Goal: Transaction & Acquisition: Download file/media

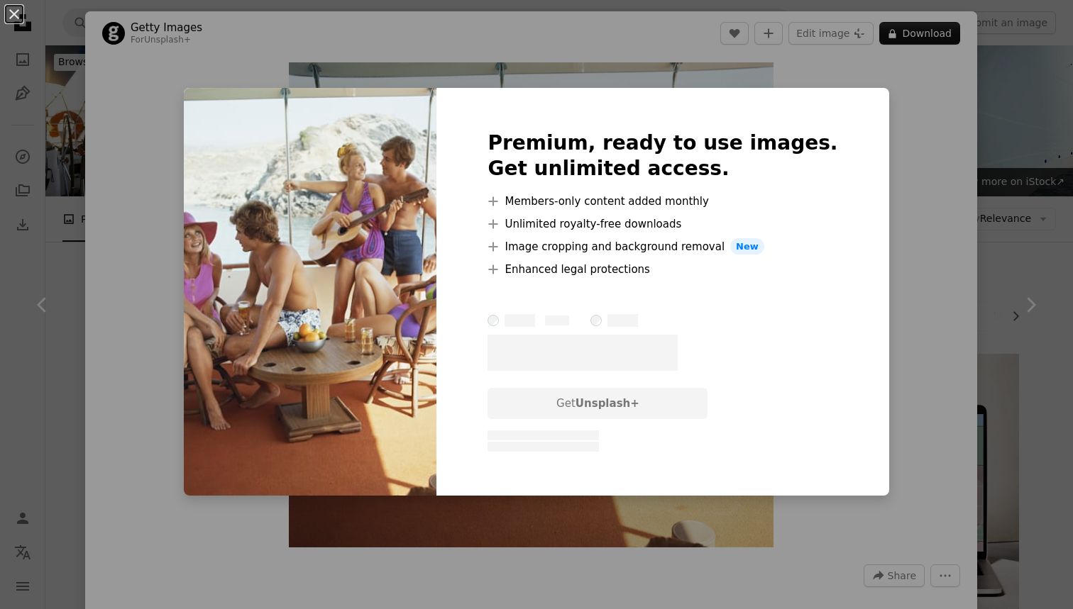
scroll to position [492, 0]
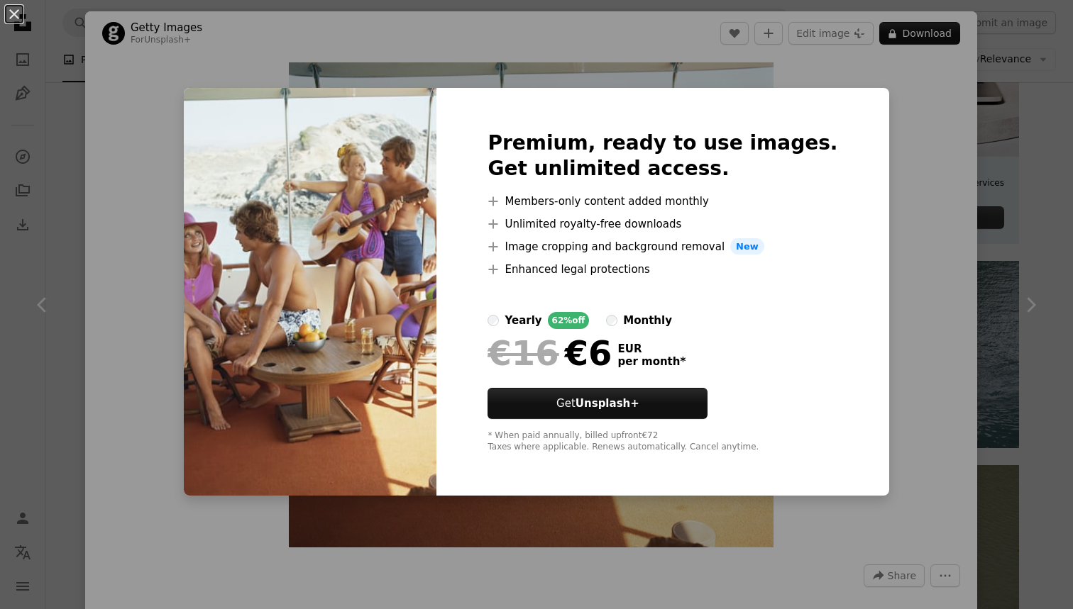
click at [932, 204] on div "An X shape Premium, ready to use images. Get unlimited access. A plus sign Memb…" at bounding box center [536, 304] width 1073 height 609
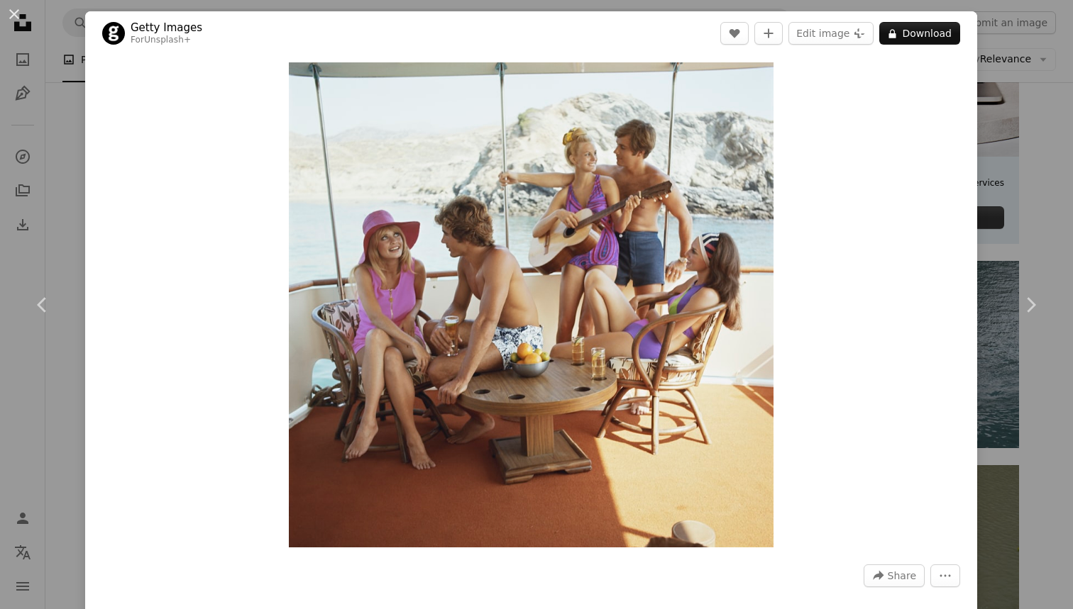
click at [1045, 138] on div "An X shape Chevron left Chevron right Getty Images For Unsplash+ A heart A plus…" at bounding box center [536, 304] width 1073 height 609
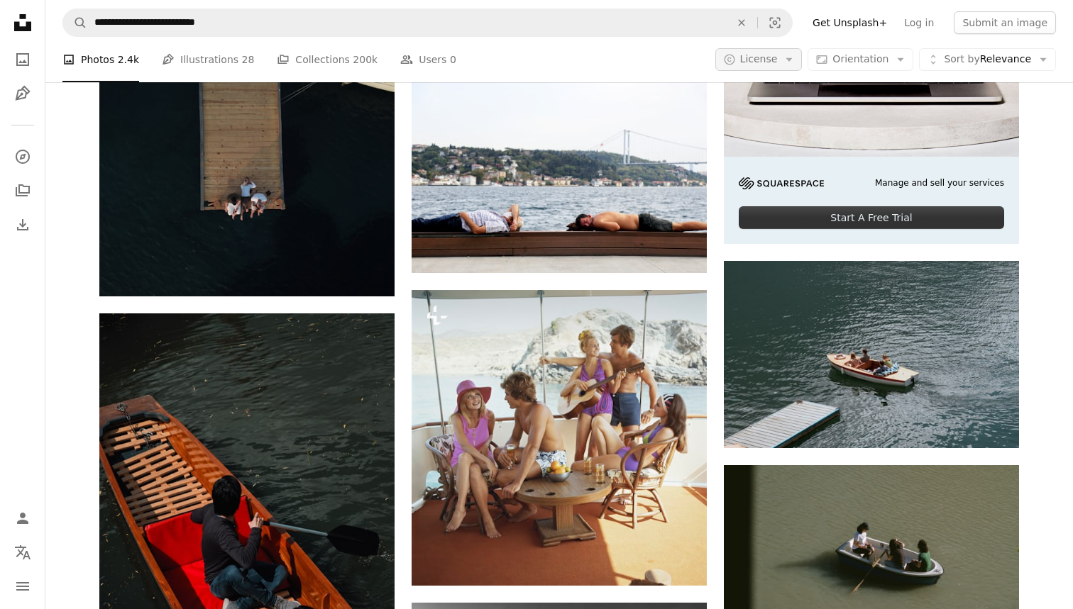
click at [755, 55] on span "License" at bounding box center [759, 58] width 38 height 11
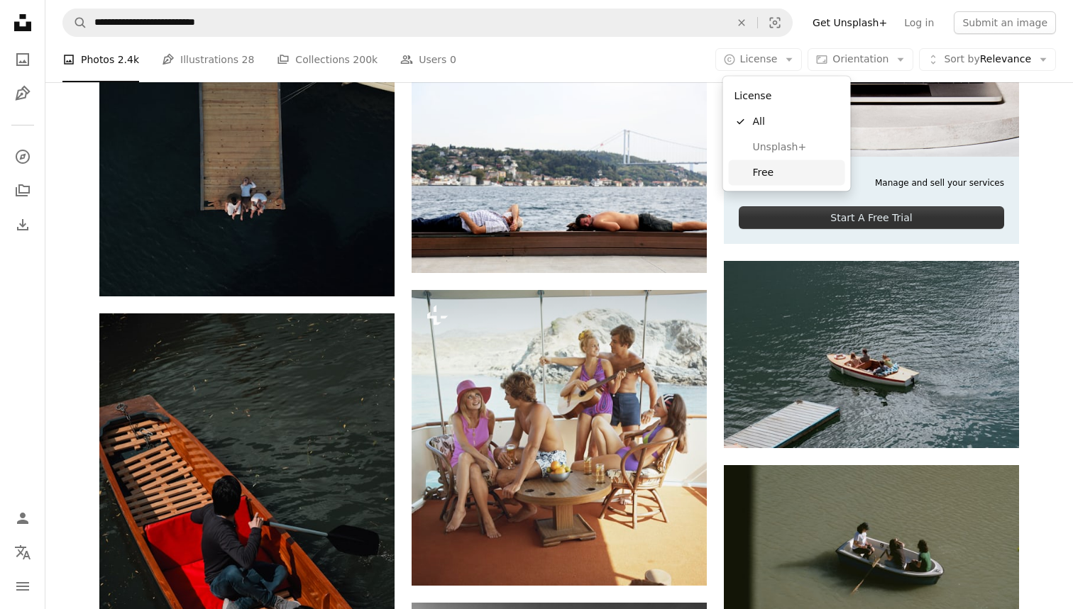
click at [762, 170] on span "Free" at bounding box center [796, 172] width 87 height 14
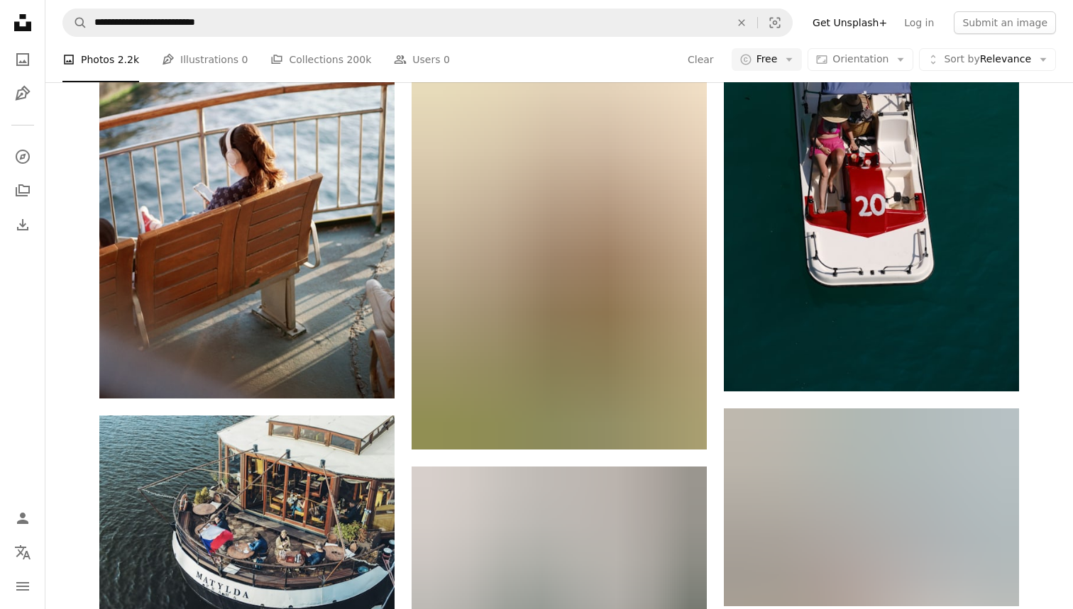
scroll to position [2026, 0]
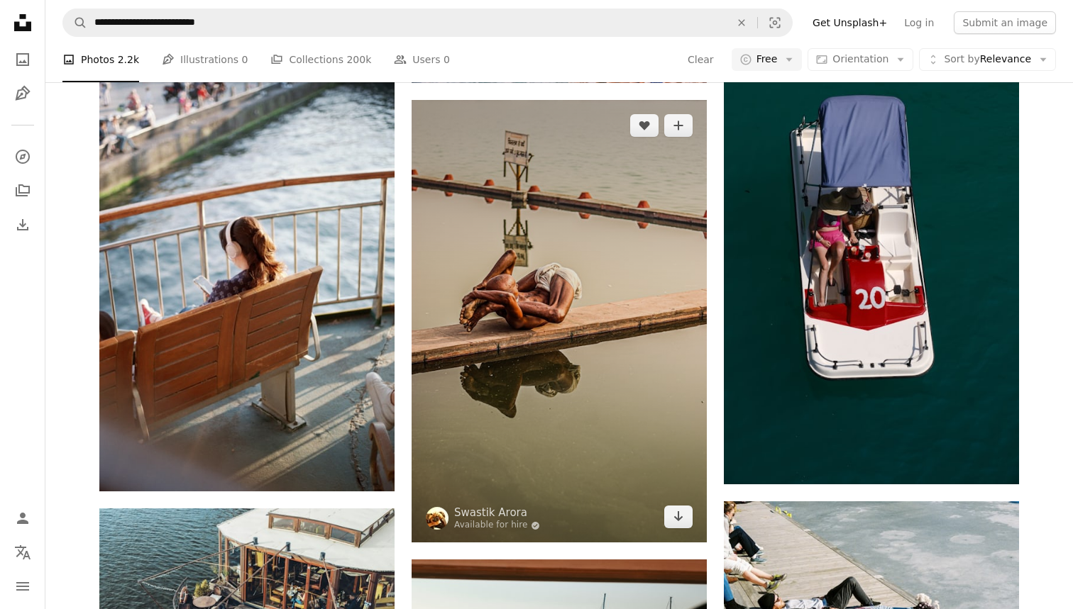
click at [554, 175] on img at bounding box center [558, 321] width 295 height 443
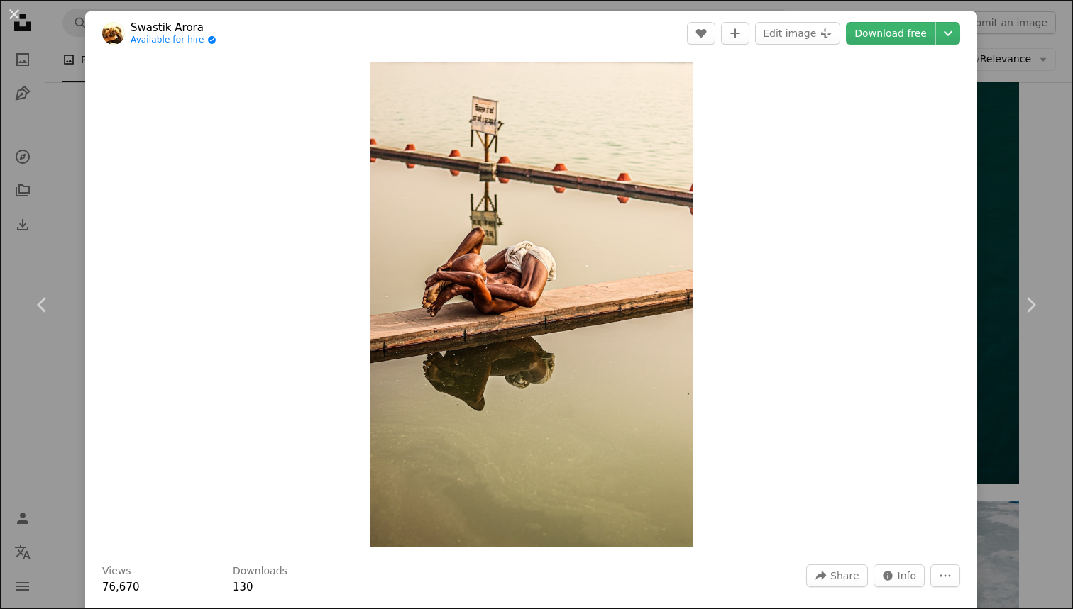
click at [1040, 188] on div "An X shape Chevron left Chevron right [PERSON_NAME] Available for hire A checkm…" at bounding box center [536, 304] width 1073 height 609
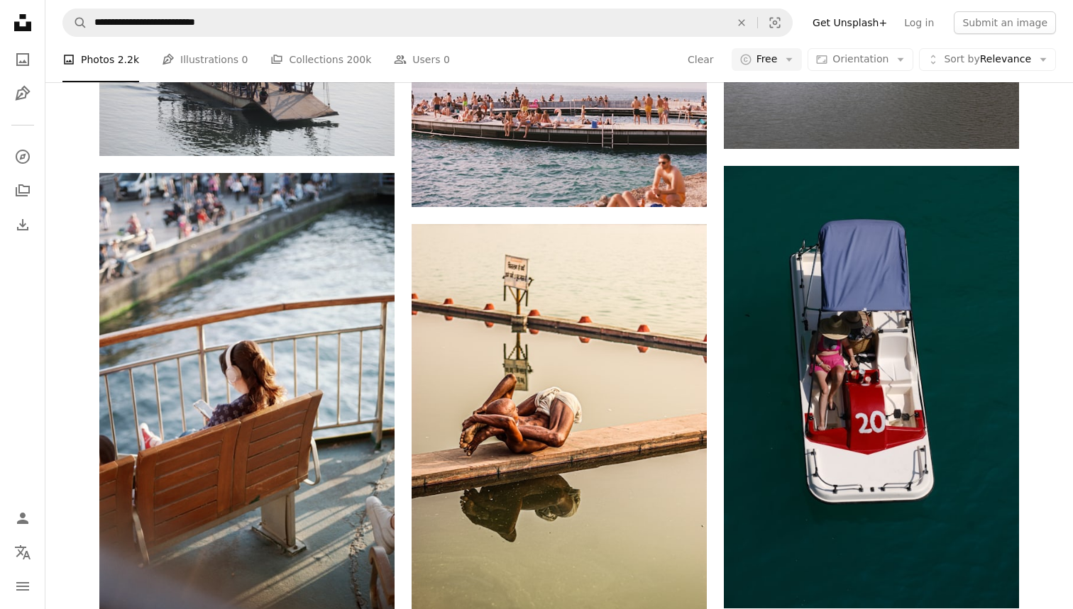
scroll to position [1497, 0]
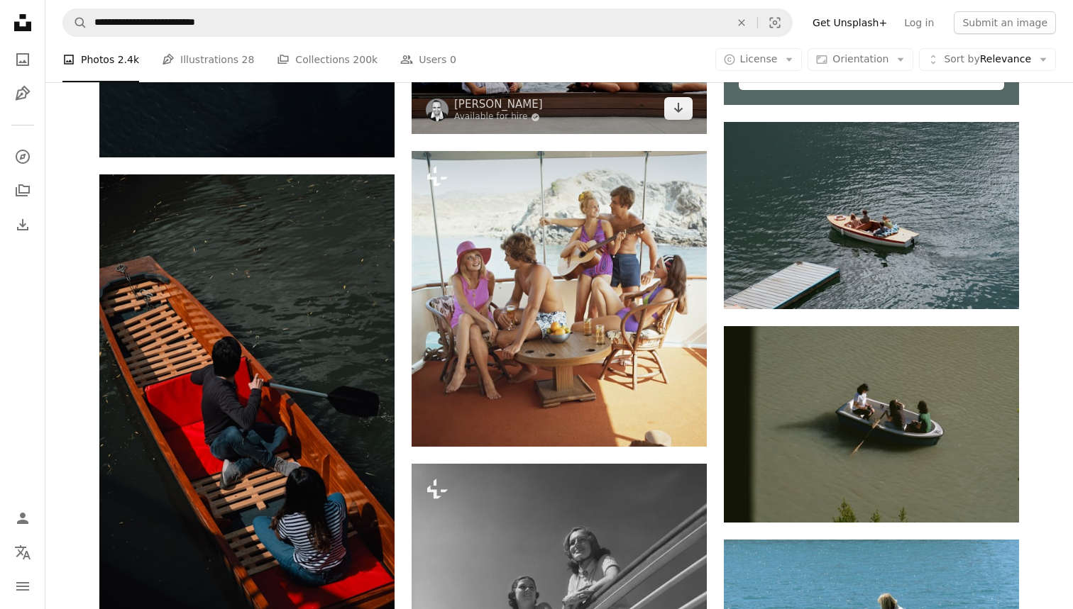
scroll to position [687, 0]
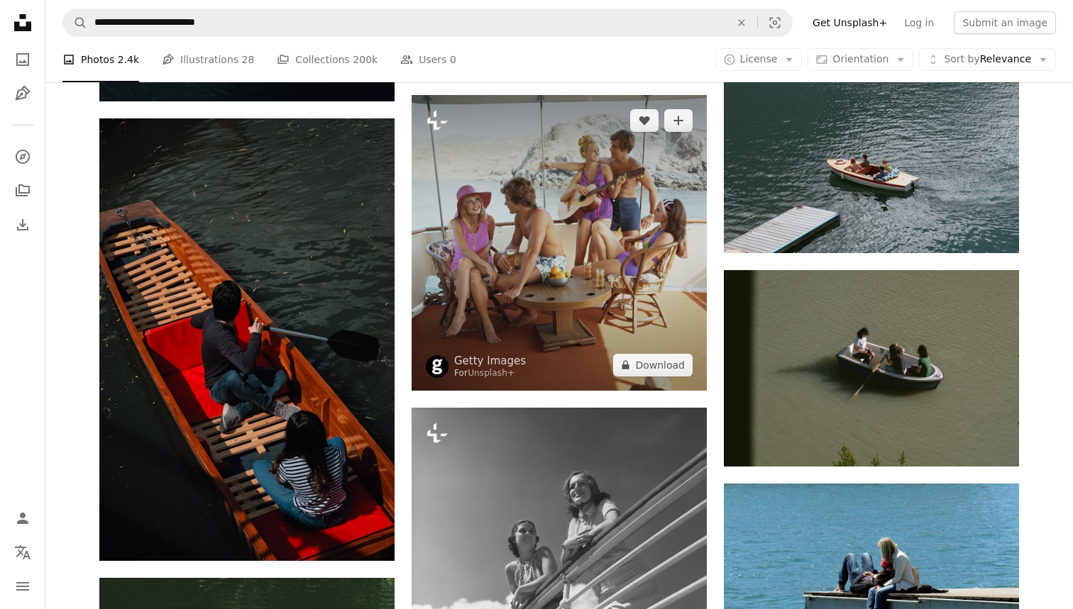
click at [618, 236] on img at bounding box center [558, 243] width 295 height 296
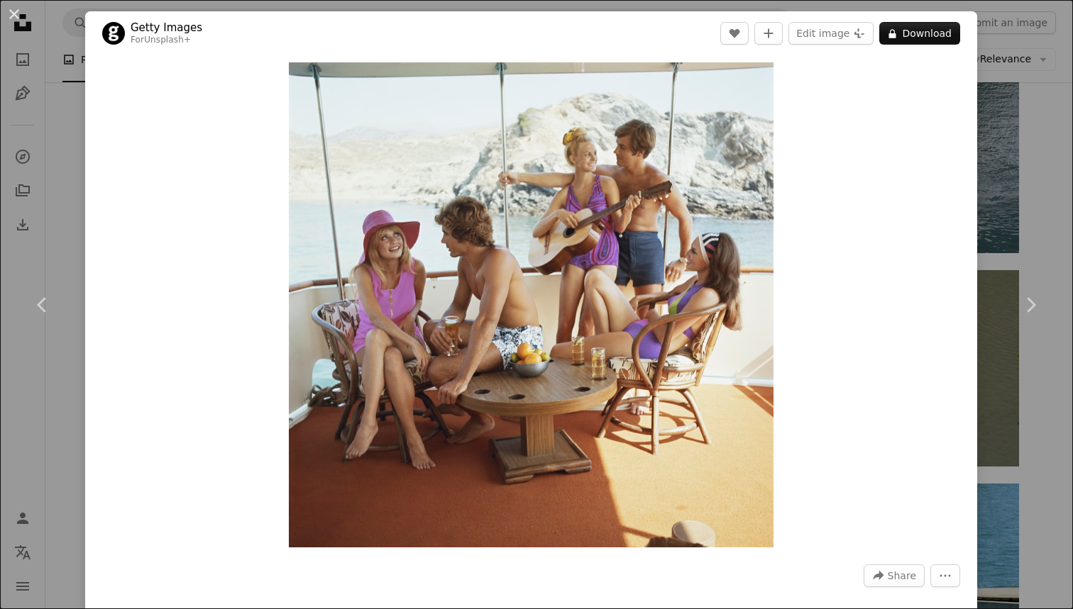
click at [1051, 174] on div "An X shape Chevron left Chevron right Getty Images For Unsplash+ A heart A plus…" at bounding box center [536, 304] width 1073 height 609
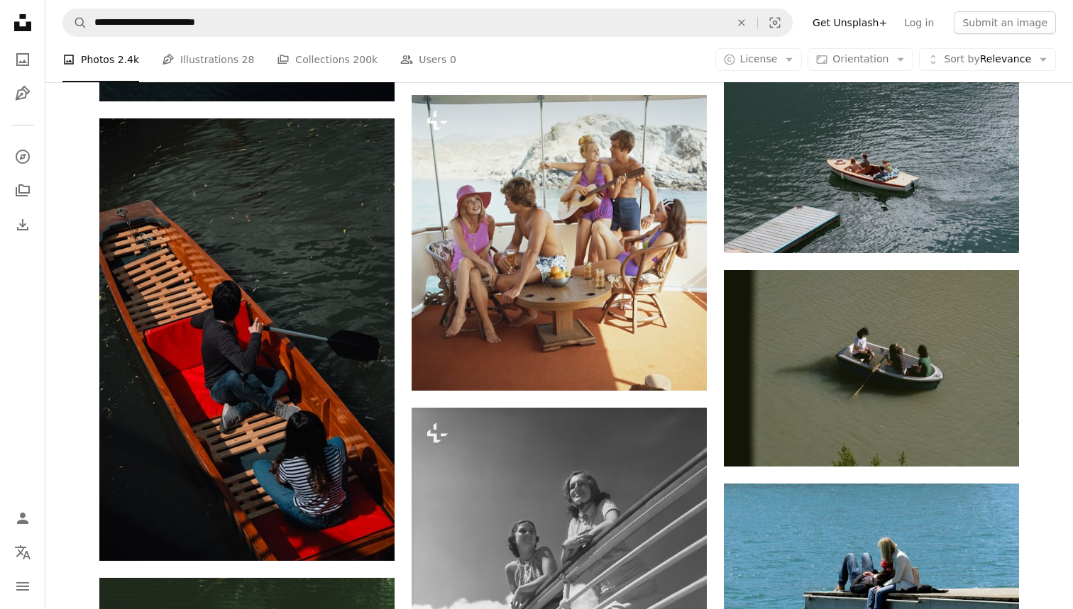
scroll to position [825, 0]
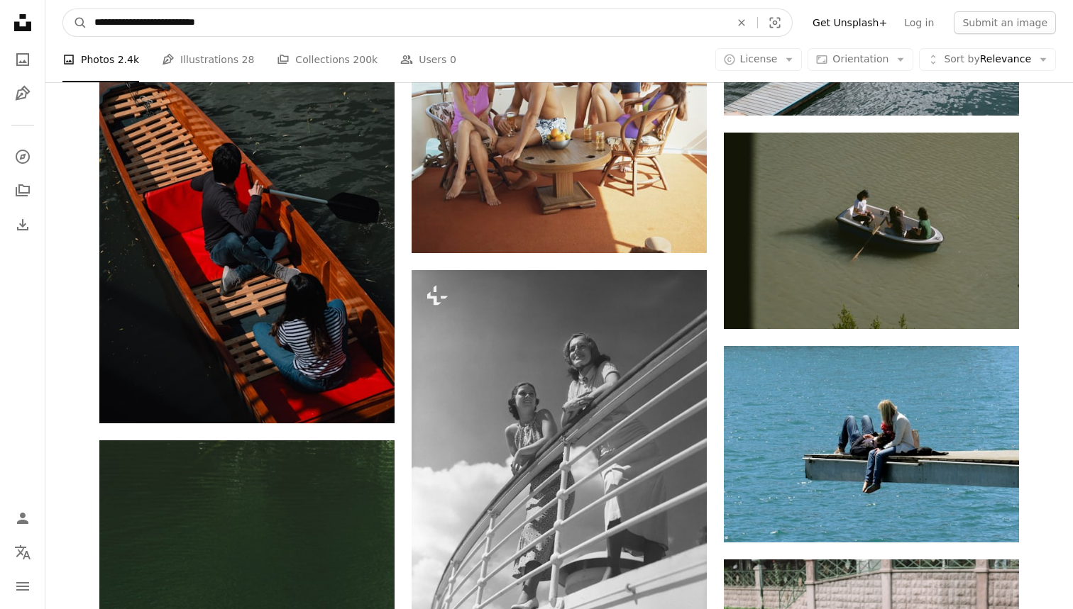
drag, startPoint x: 84, startPoint y: 25, endPoint x: 0, endPoint y: 25, distance: 84.4
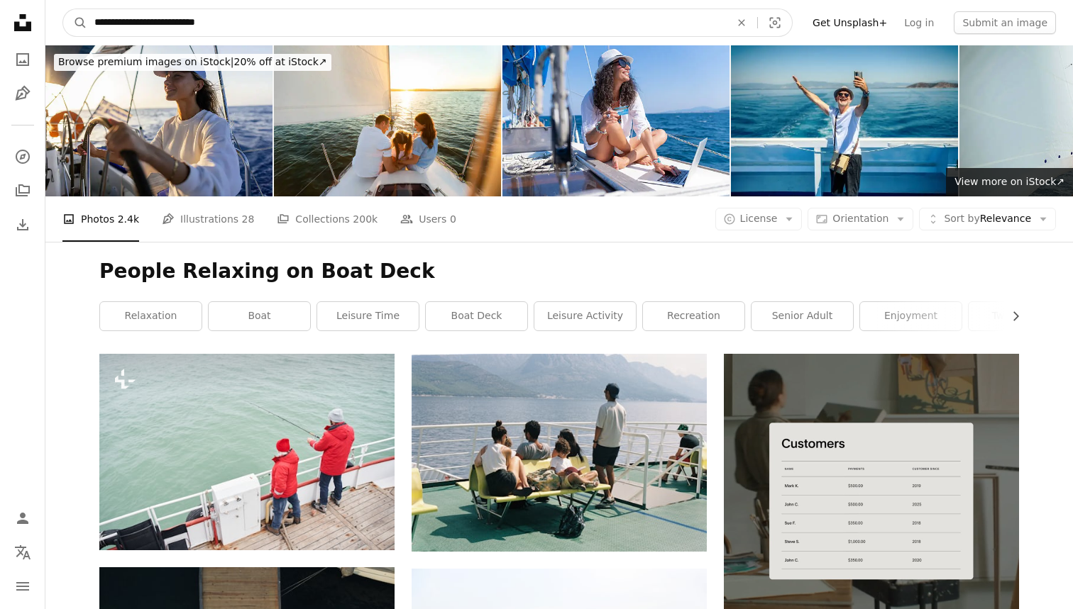
scroll to position [0, 0]
drag, startPoint x: 28, startPoint y: 25, endPoint x: 260, endPoint y: 18, distance: 232.0
click at [260, 18] on input "**********" at bounding box center [406, 22] width 638 height 27
drag, startPoint x: 260, startPoint y: 18, endPoint x: 0, endPoint y: 22, distance: 259.6
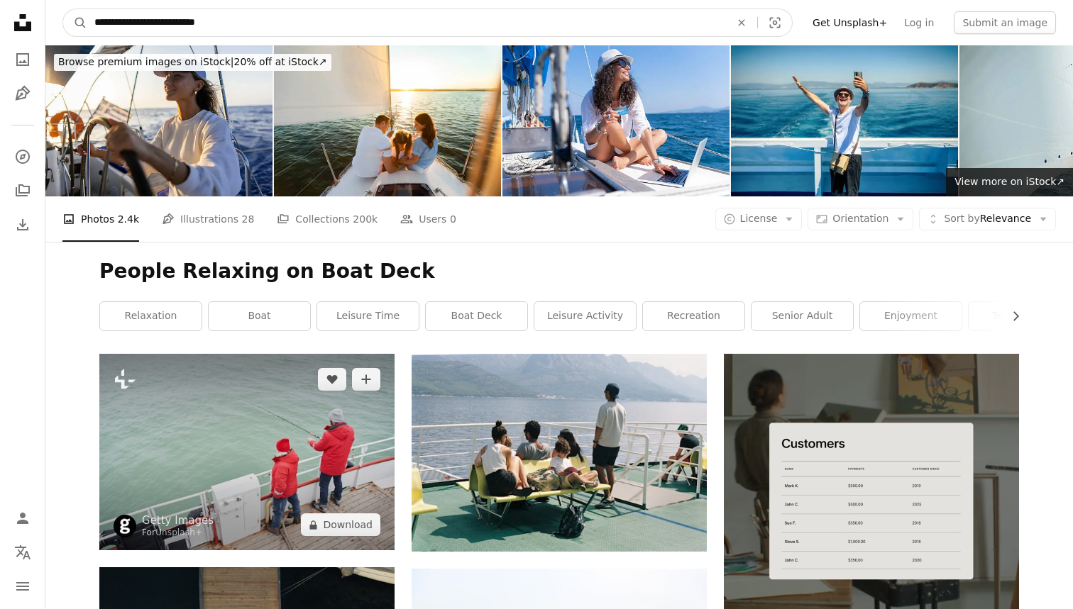
click at [277, 28] on input "**********" at bounding box center [406, 22] width 638 height 27
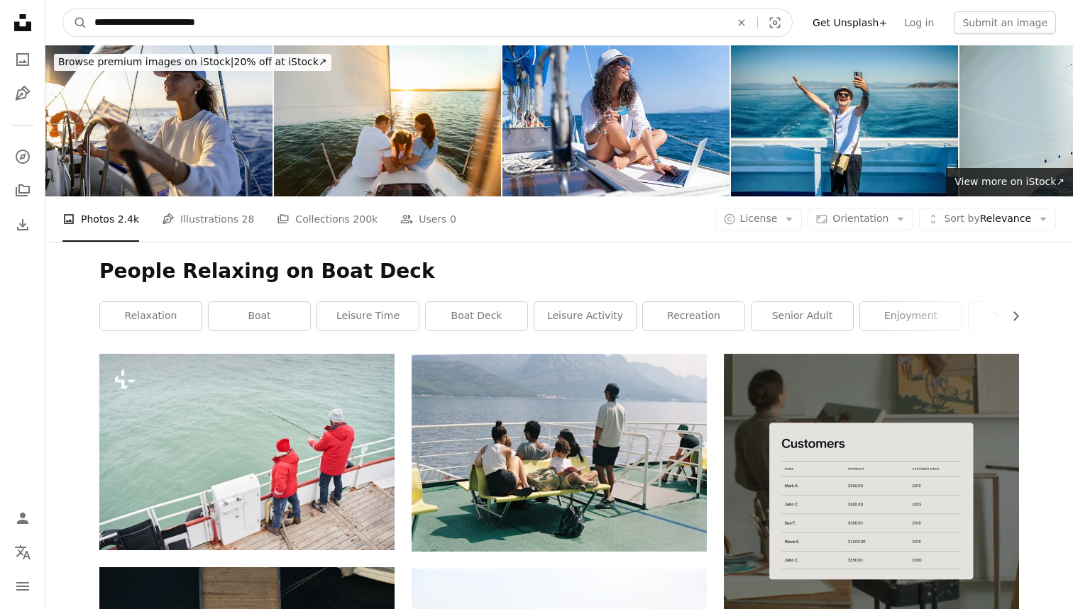
drag, startPoint x: 360, startPoint y: 451, endPoint x: 267, endPoint y: 21, distance: 439.8
click at [267, 21] on input "**********" at bounding box center [406, 22] width 638 height 27
drag, startPoint x: 267, startPoint y: 21, endPoint x: 146, endPoint y: 25, distance: 120.6
click at [146, 25] on input "**********" at bounding box center [406, 22] width 638 height 27
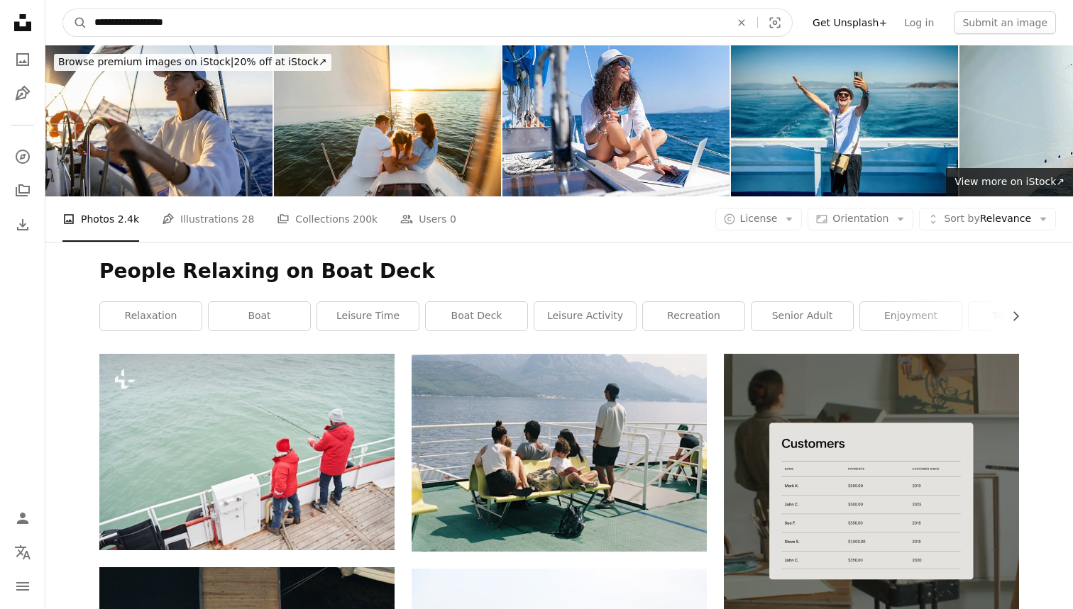
type input "**********"
click at [75, 23] on button "A magnifying glass" at bounding box center [75, 22] width 24 height 27
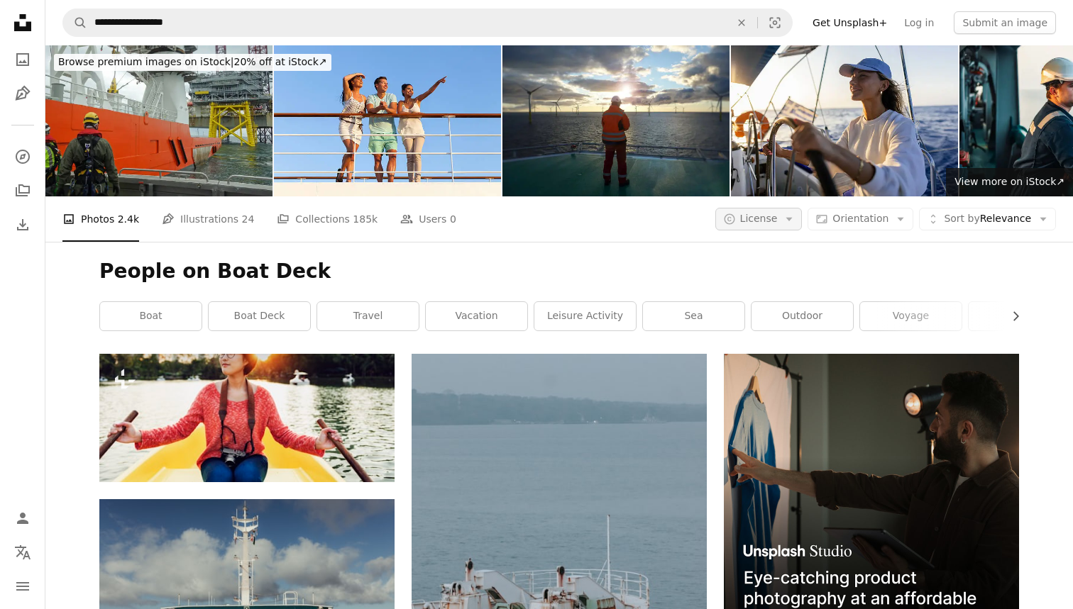
drag, startPoint x: 146, startPoint y: 25, endPoint x: 769, endPoint y: 219, distance: 652.4
click at [769, 219] on span "License" at bounding box center [759, 218] width 38 height 11
click at [775, 335] on span "Free" at bounding box center [796, 333] width 87 height 14
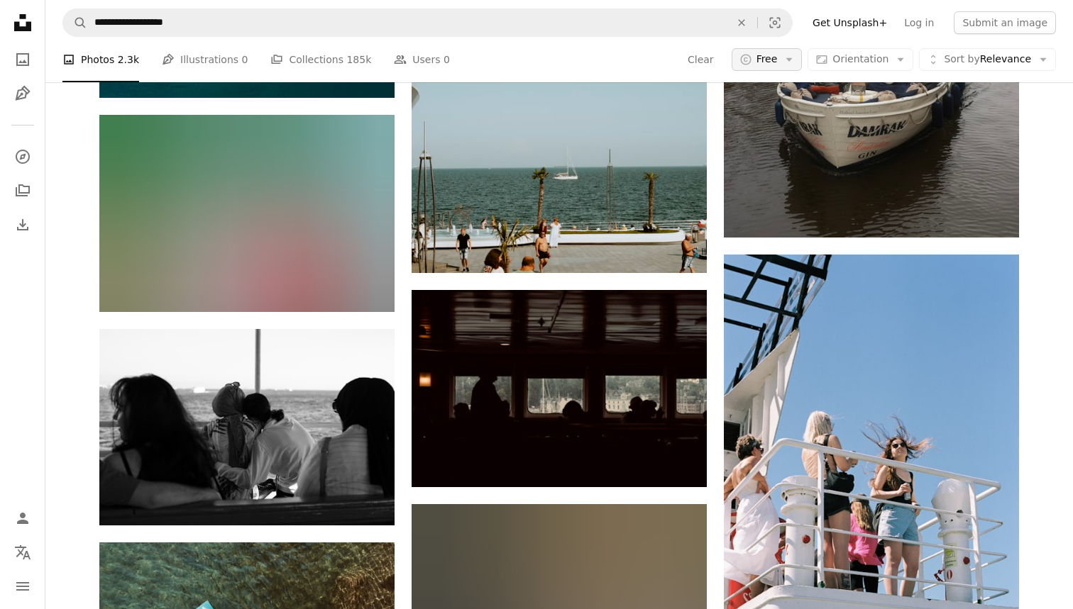
scroll to position [2021, 0]
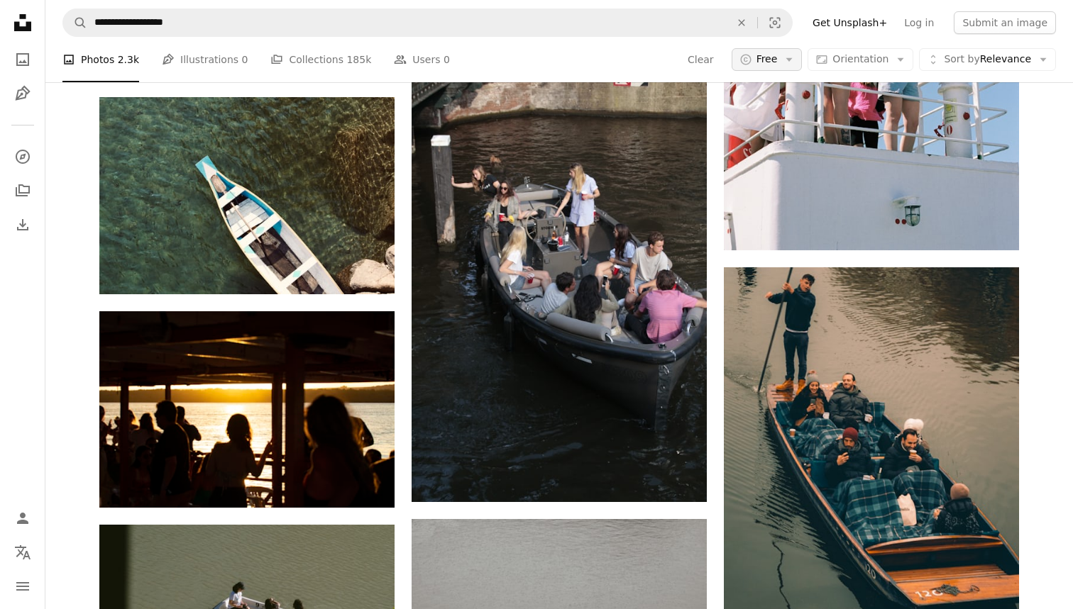
click at [552, 245] on img at bounding box center [558, 281] width 295 height 443
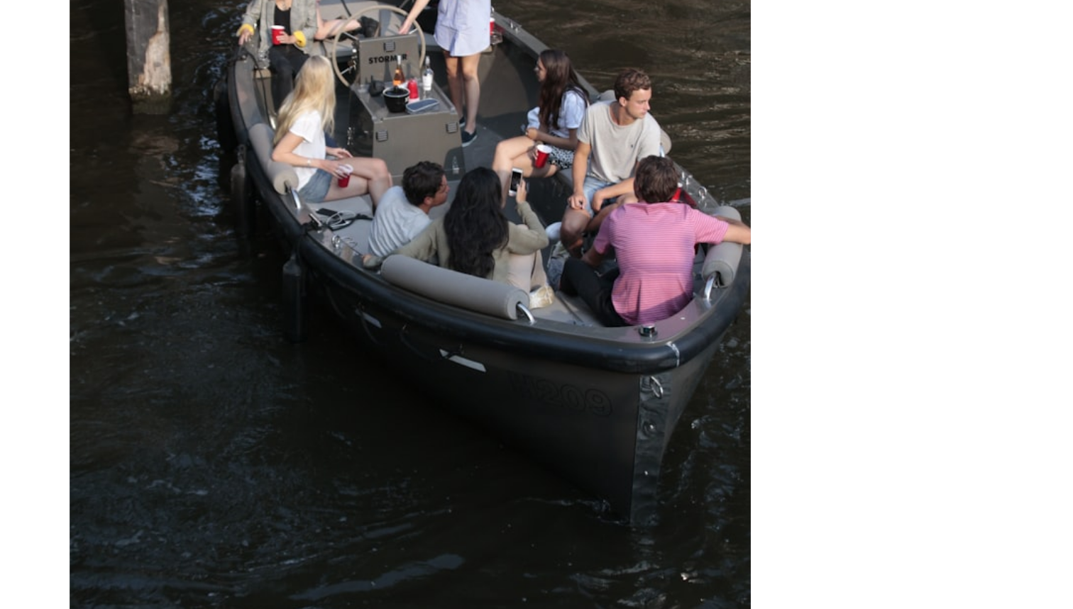
scroll to position [1911, 0]
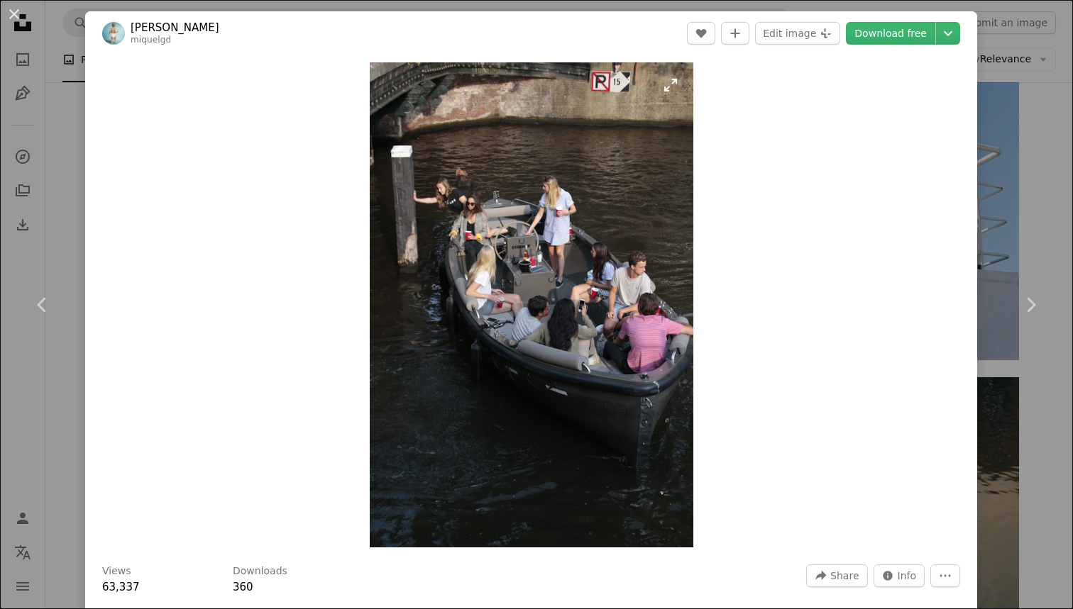
click at [861, 197] on div "Zoom in" at bounding box center [531, 304] width 892 height 499
drag, startPoint x: 634, startPoint y: 238, endPoint x: 1012, endPoint y: 179, distance: 381.8
click at [1012, 179] on div "An X shape Chevron left Chevron right [PERSON_NAME] miquelgd A heart A plus sig…" at bounding box center [536, 304] width 1073 height 609
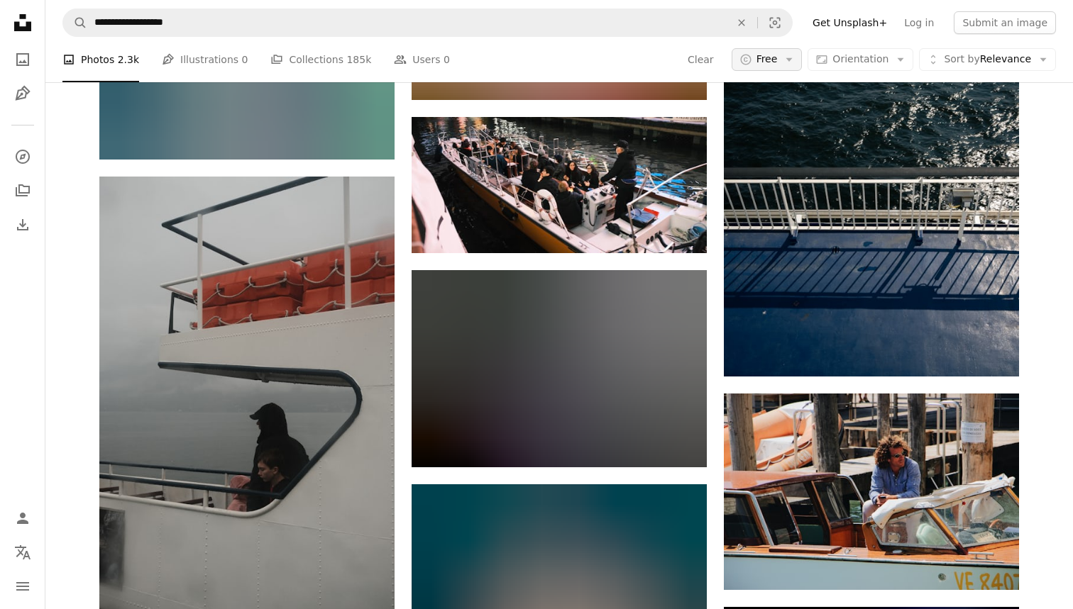
scroll to position [16728, 0]
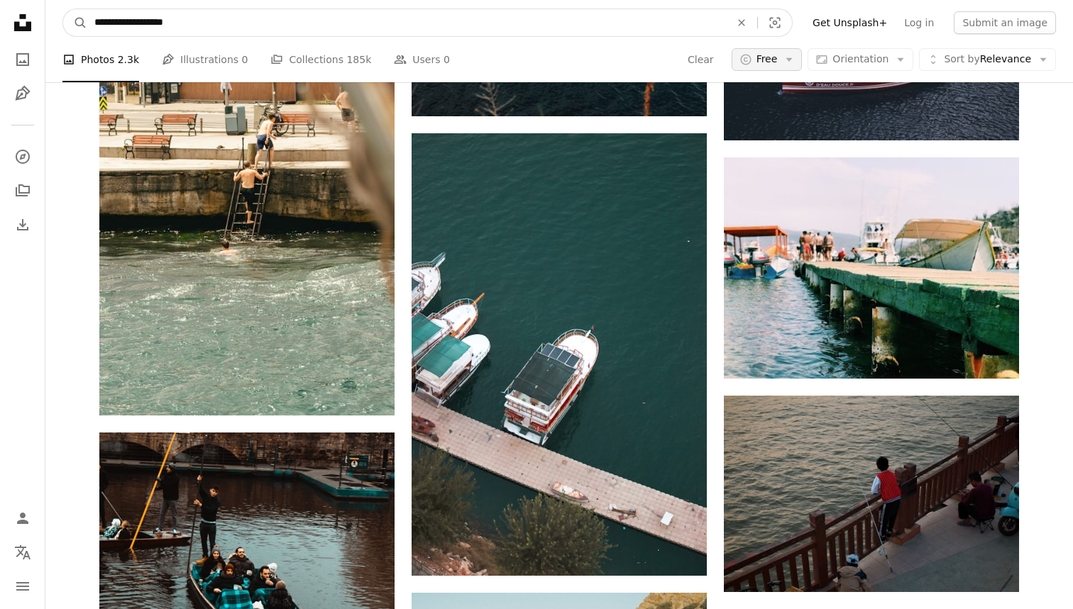
drag, startPoint x: 1040, startPoint y: 270, endPoint x: 148, endPoint y: 18, distance: 927.2
click at [148, 18] on input "**********" at bounding box center [406, 22] width 638 height 27
type input "**********"
click at [75, 23] on button "A magnifying glass" at bounding box center [75, 22] width 24 height 27
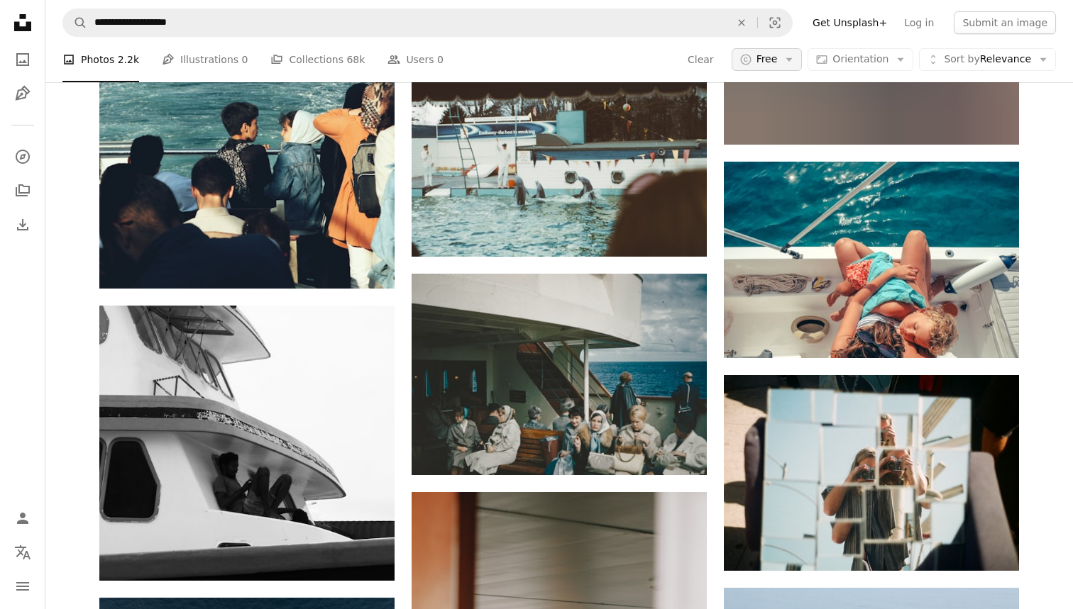
scroll to position [11651, 0]
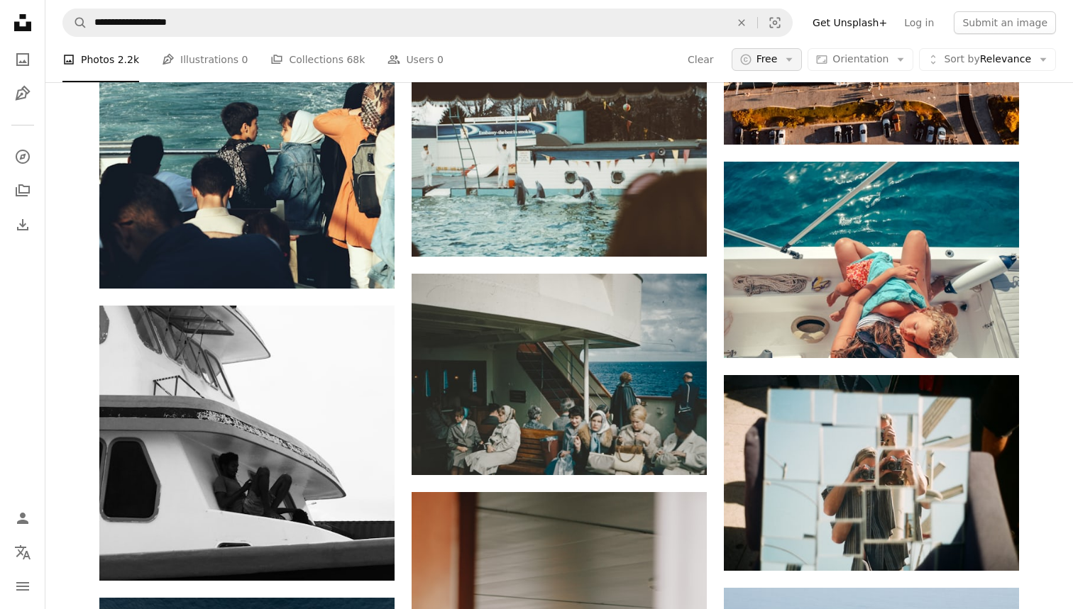
click at [928, 214] on img at bounding box center [871, 260] width 295 height 196
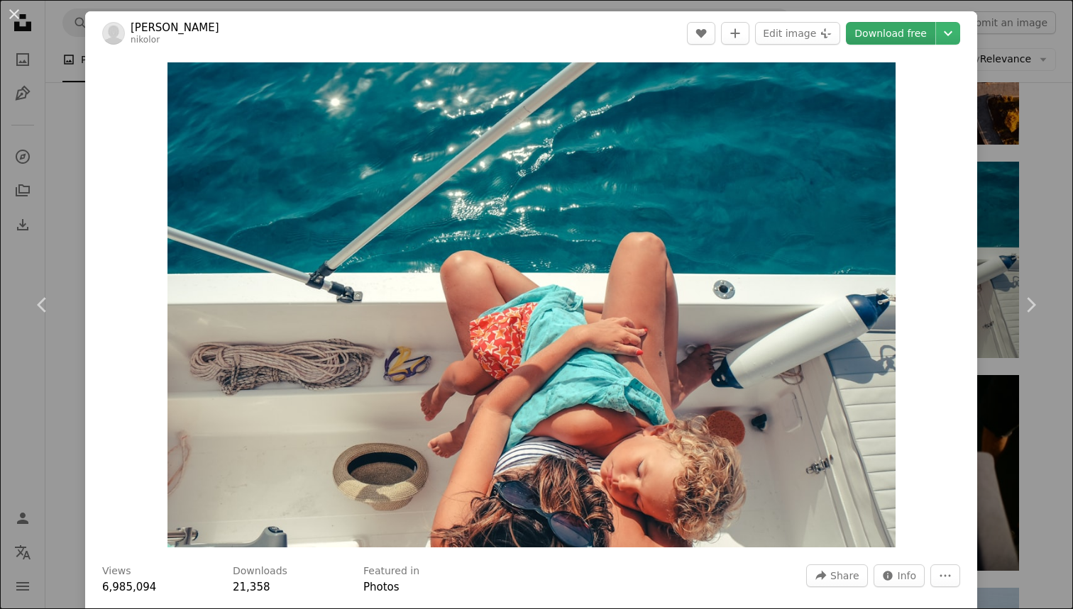
drag, startPoint x: 1065, startPoint y: 278, endPoint x: 935, endPoint y: 35, distance: 275.8
click at [935, 35] on link "Download free" at bounding box center [890, 33] width 89 height 23
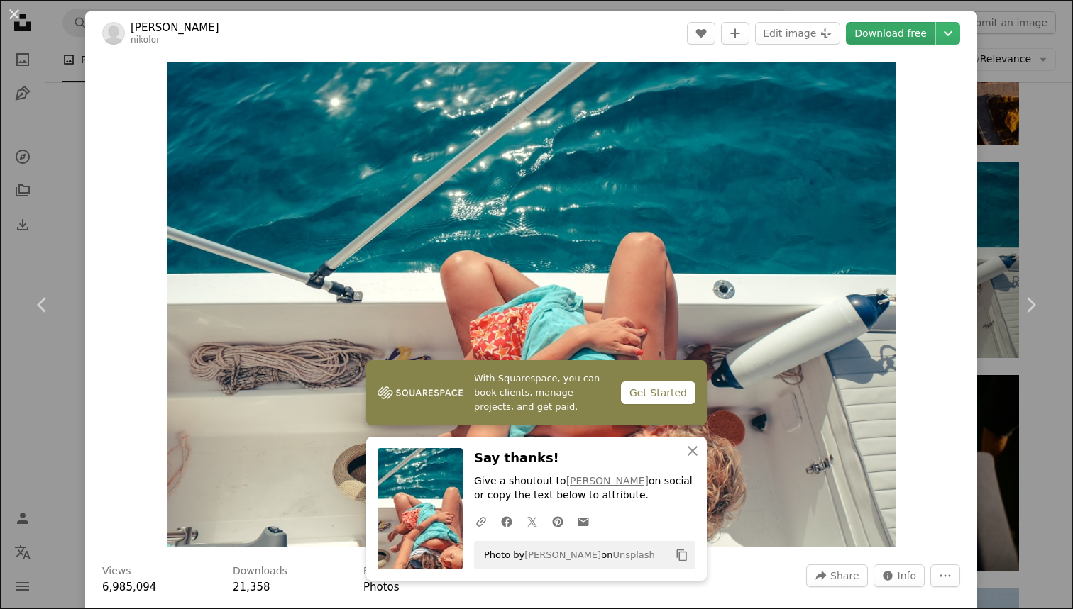
click at [1072, 137] on div "An X shape Chevron left Chevron right [PERSON_NAME] nikolor A heart A plus sign…" at bounding box center [536, 304] width 1073 height 609
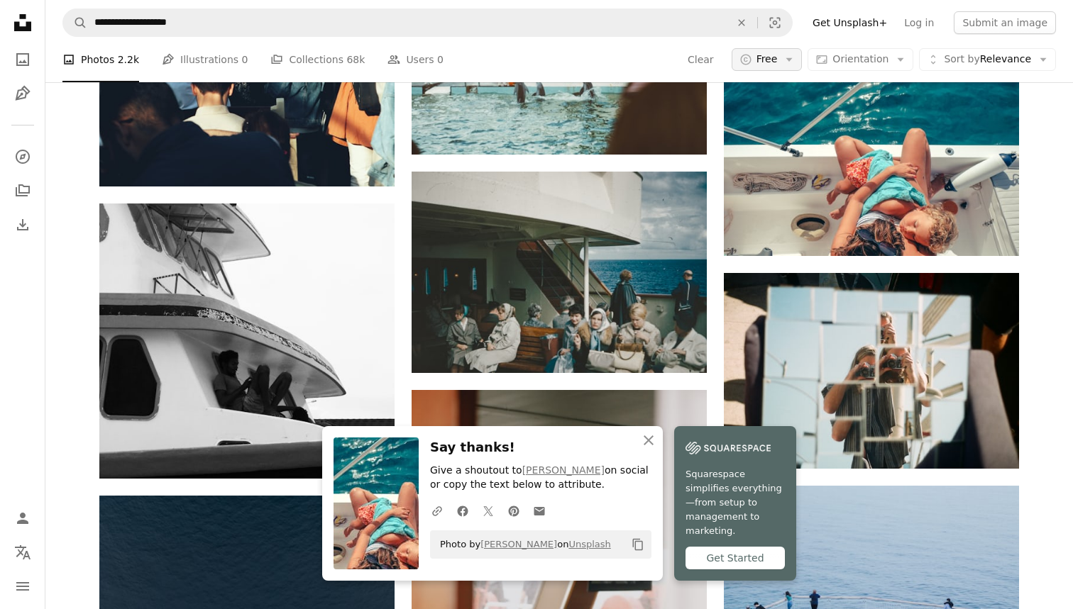
scroll to position [11781, 0]
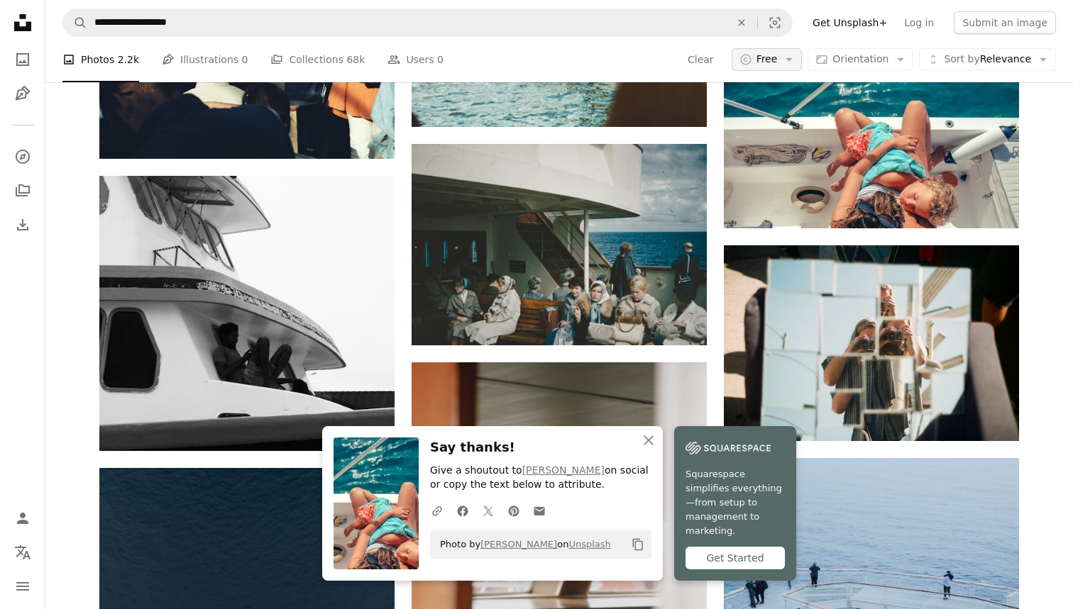
click at [642, 449] on icon "An X shape" at bounding box center [648, 440] width 17 height 17
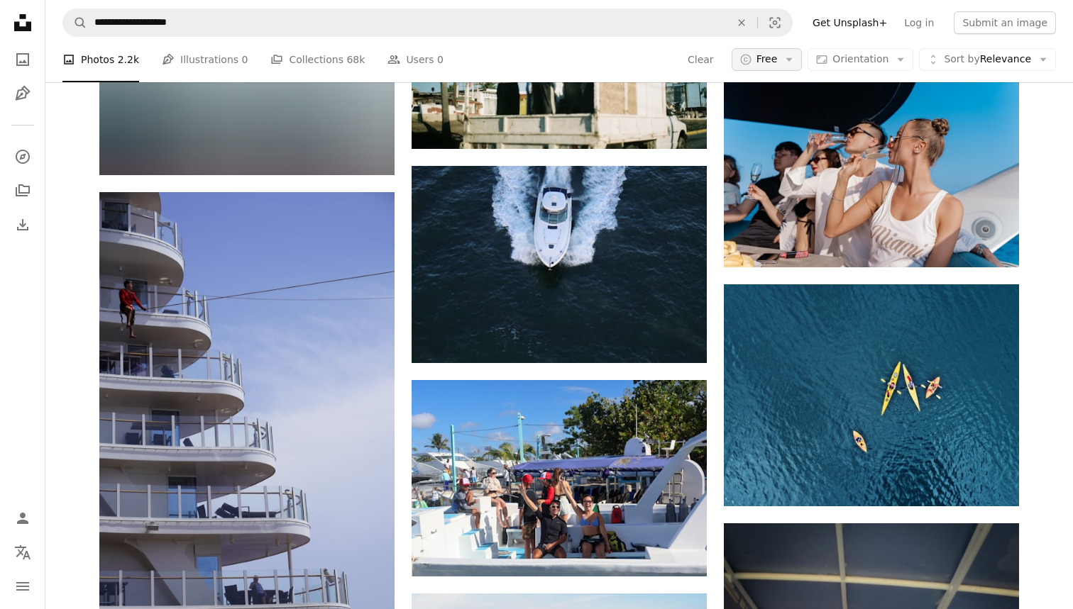
scroll to position [22468, 0]
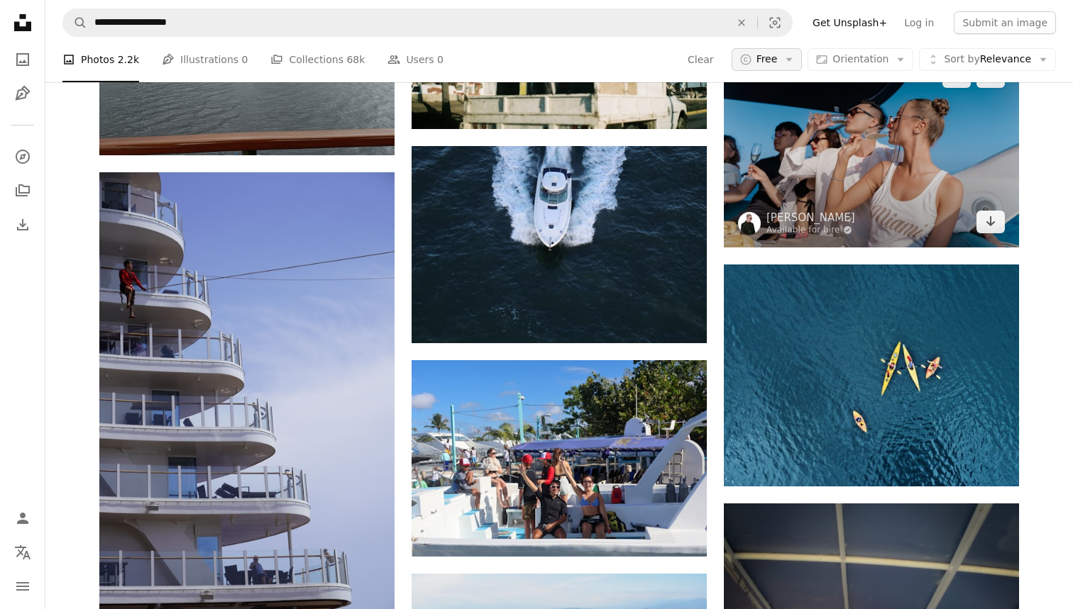
click at [890, 170] on img at bounding box center [871, 149] width 295 height 196
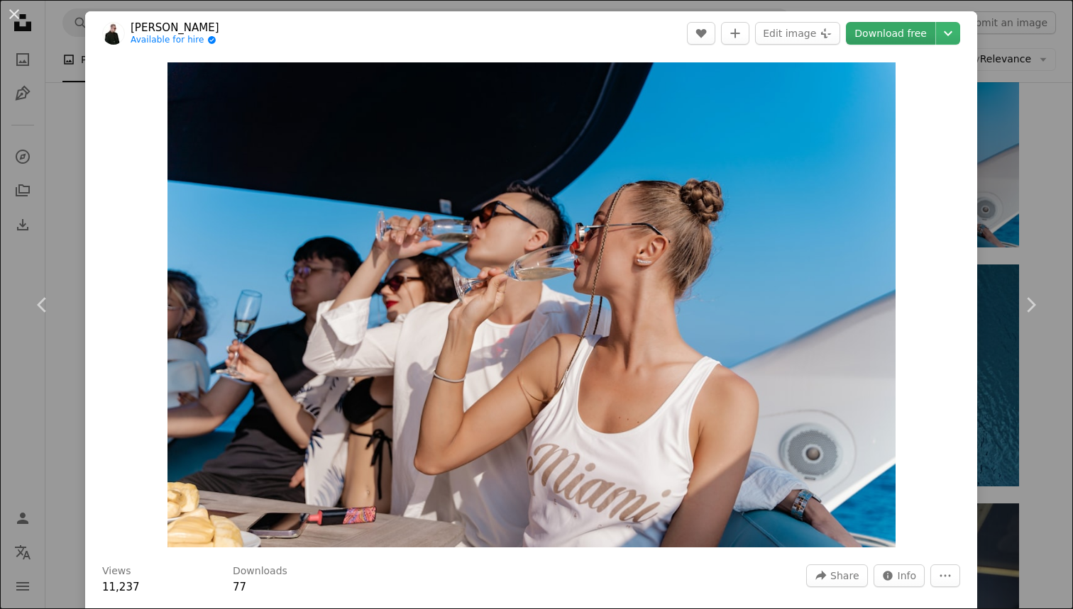
click at [879, 38] on link "Download free" at bounding box center [890, 33] width 89 height 23
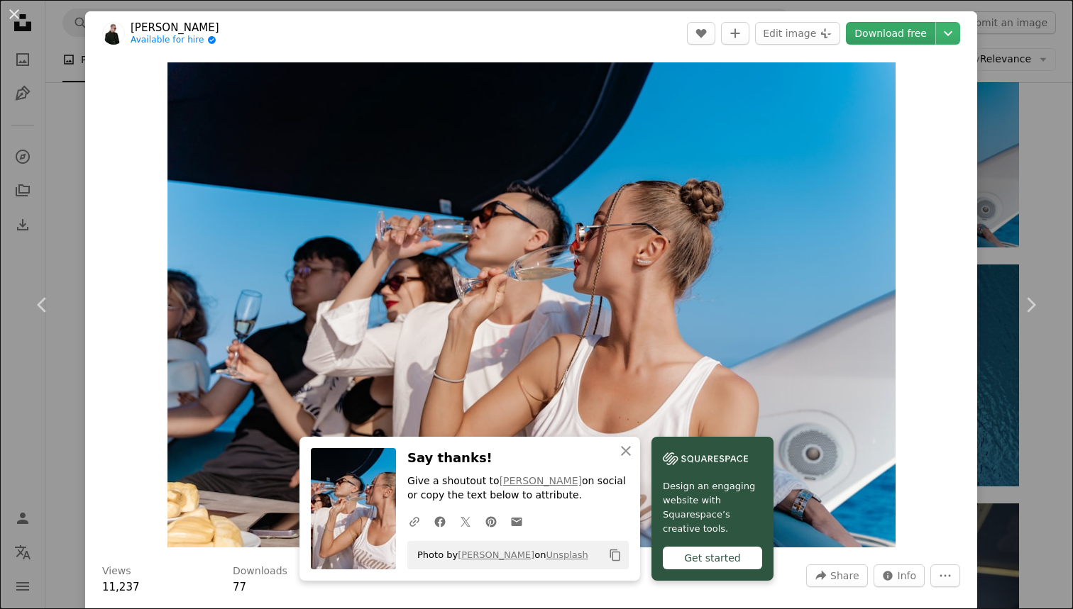
click at [1072, 117] on div "An X shape Chevron left Chevron right [PERSON_NAME] Available for hire A checkm…" at bounding box center [536, 304] width 1073 height 609
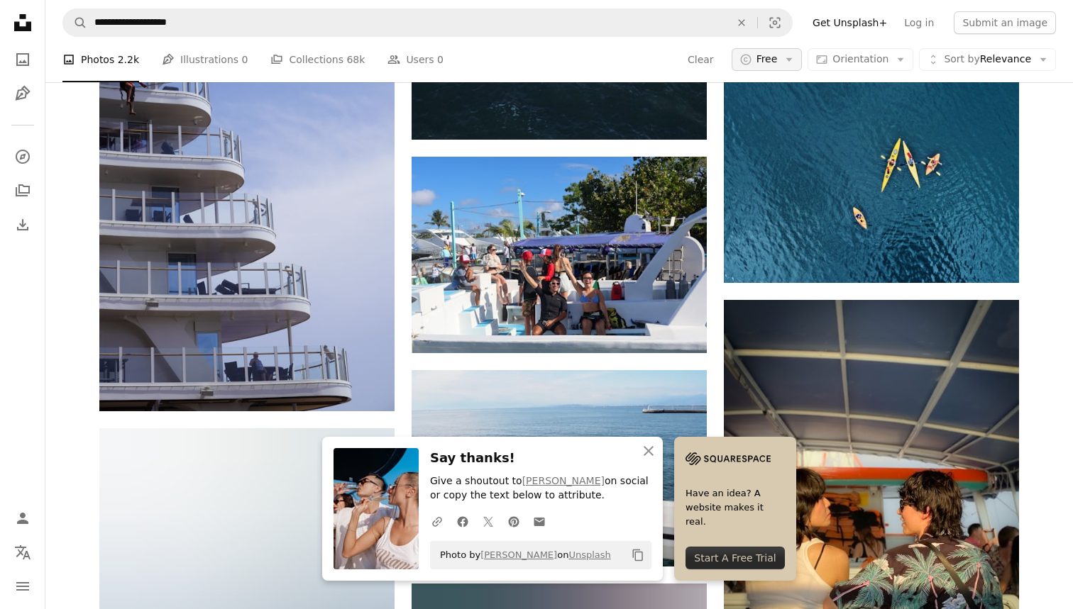
scroll to position [22687, 0]
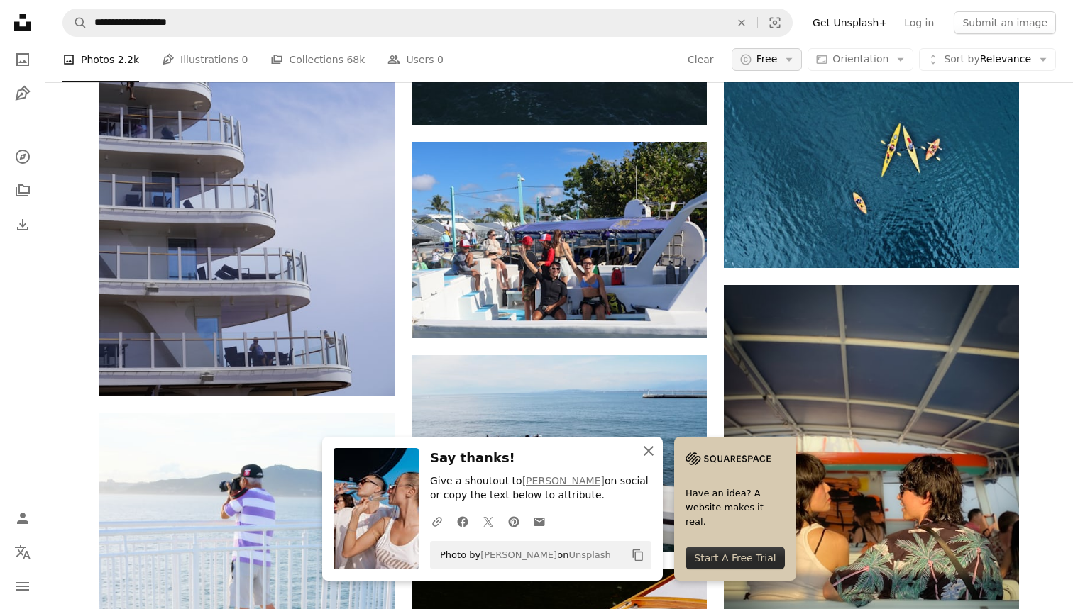
drag, startPoint x: 1056, startPoint y: 131, endPoint x: 648, endPoint y: 450, distance: 518.9
click at [648, 450] on icon "An X shape" at bounding box center [648, 451] width 17 height 17
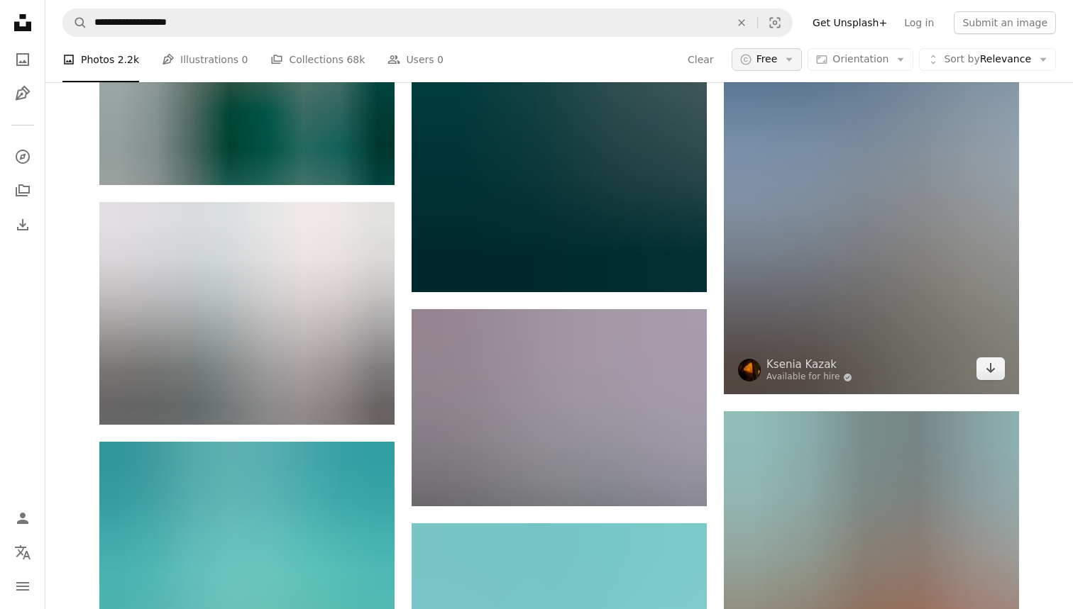
scroll to position [26078, 0]
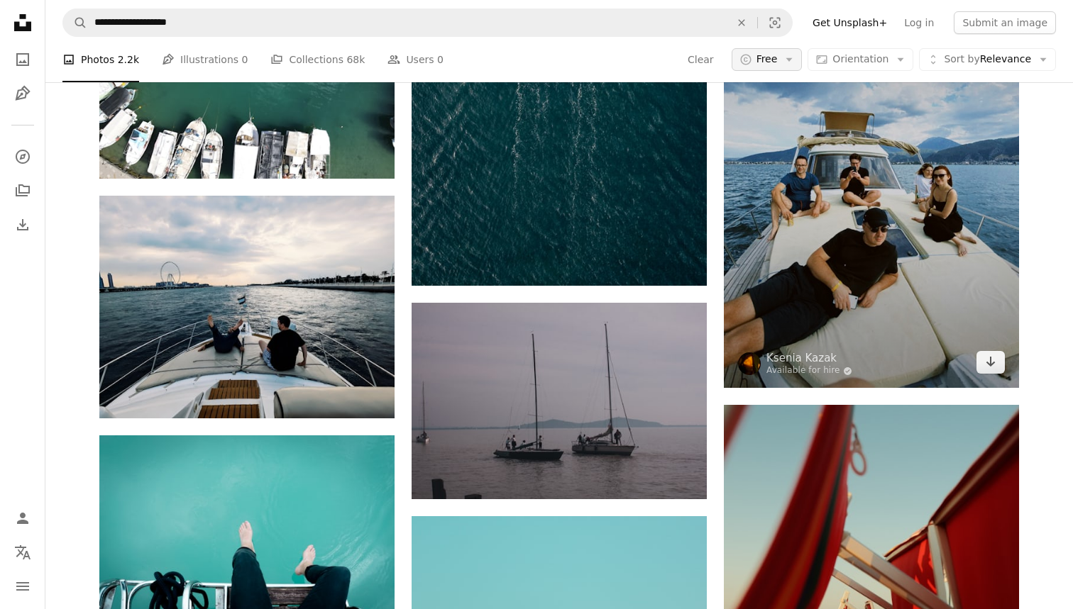
drag, startPoint x: 984, startPoint y: 97, endPoint x: 975, endPoint y: 149, distance: 52.5
click at [975, 149] on img at bounding box center [871, 166] width 295 height 443
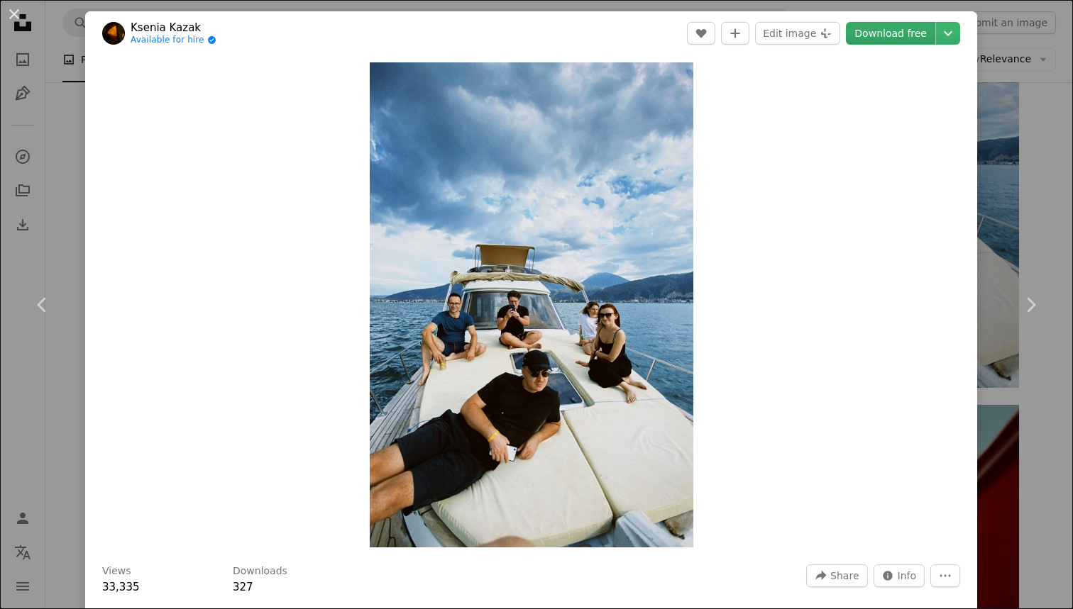
drag, startPoint x: 738, startPoint y: 391, endPoint x: 897, endPoint y: 34, distance: 390.6
click at [897, 34] on link "Download free" at bounding box center [890, 33] width 89 height 23
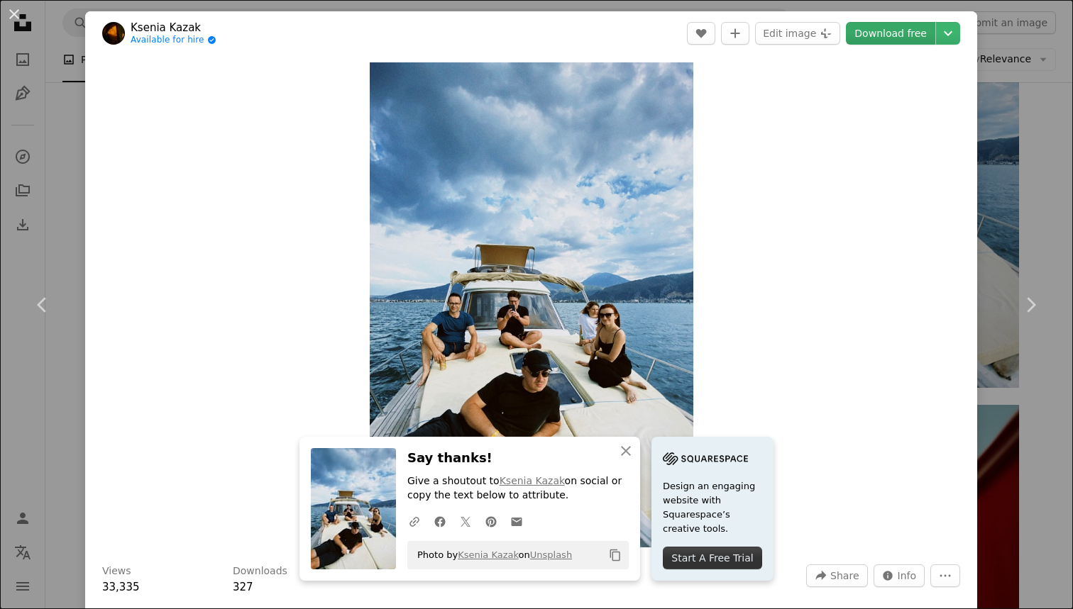
click at [1039, 205] on div "An X shape Chevron left Chevron right [PERSON_NAME] Available for hire A checkm…" at bounding box center [536, 304] width 1073 height 609
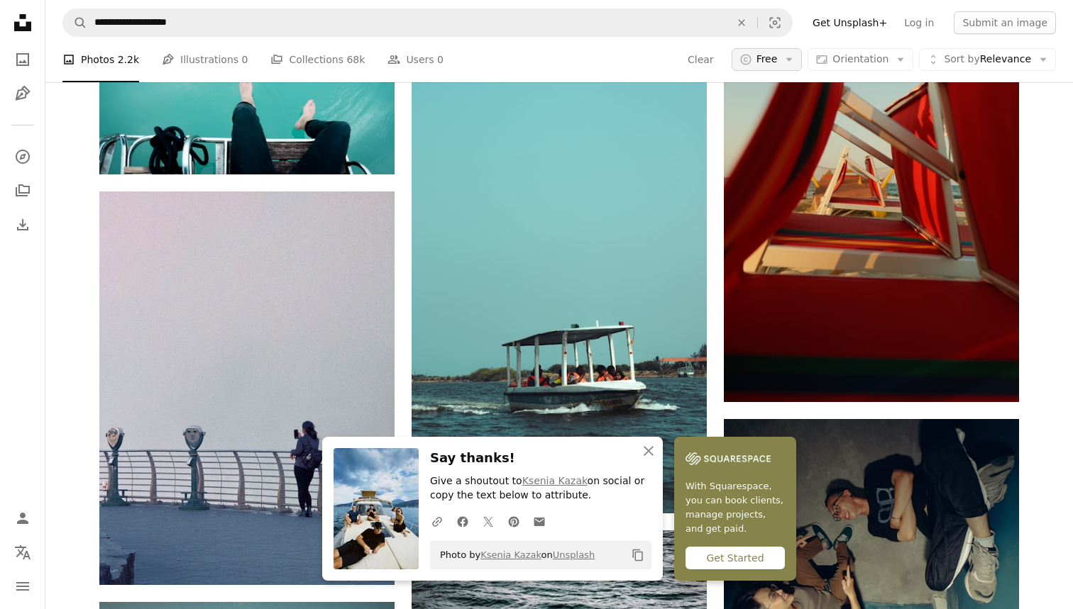
scroll to position [26525, 0]
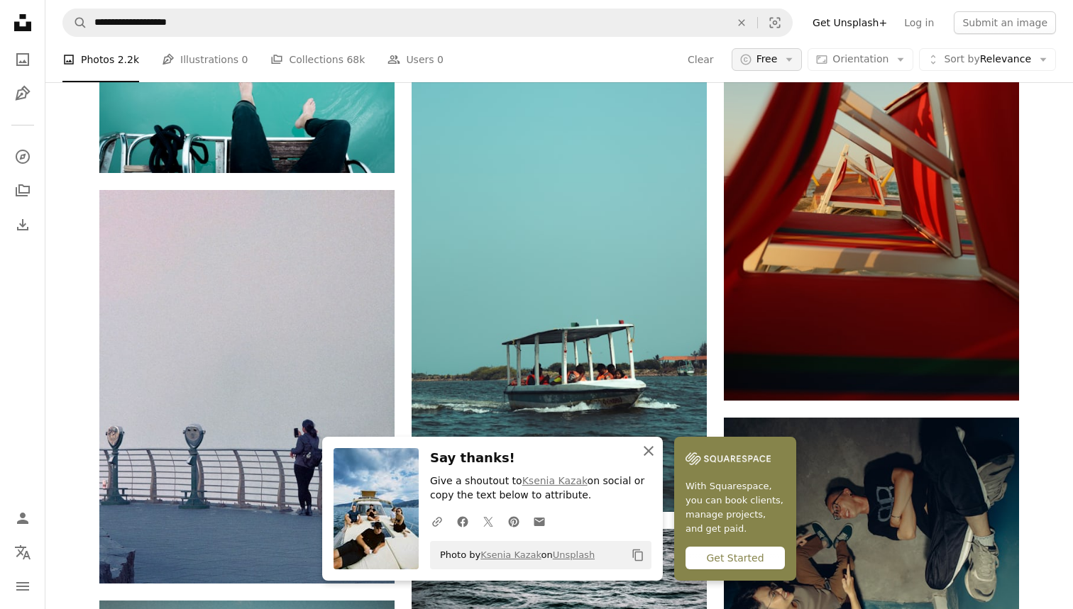
drag, startPoint x: 654, startPoint y: 321, endPoint x: 644, endPoint y: 450, distance: 130.2
click at [644, 450] on icon "An X shape" at bounding box center [648, 451] width 17 height 17
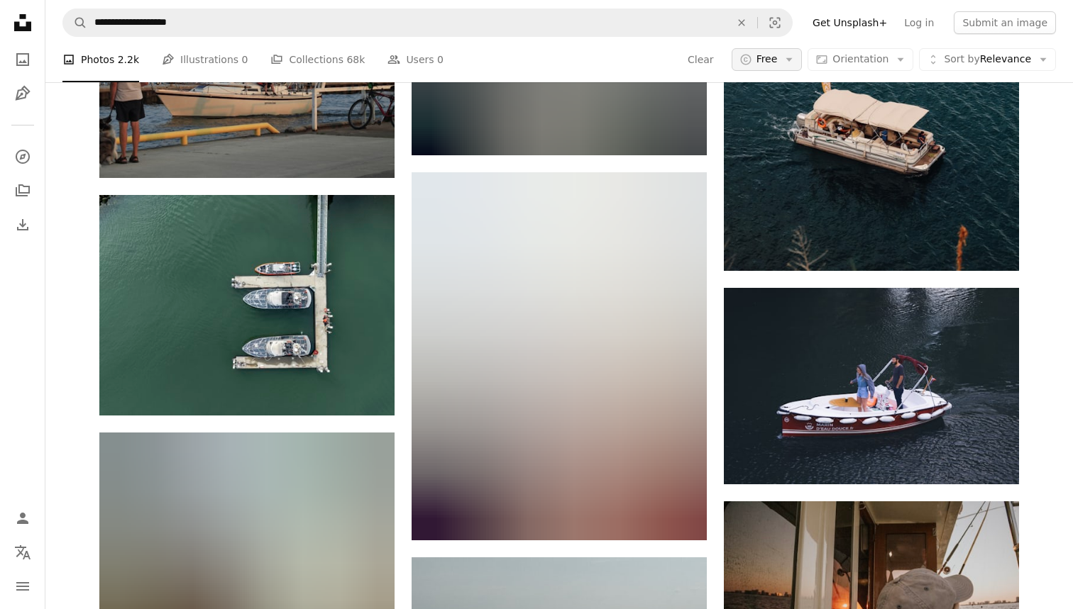
scroll to position [28568, 0]
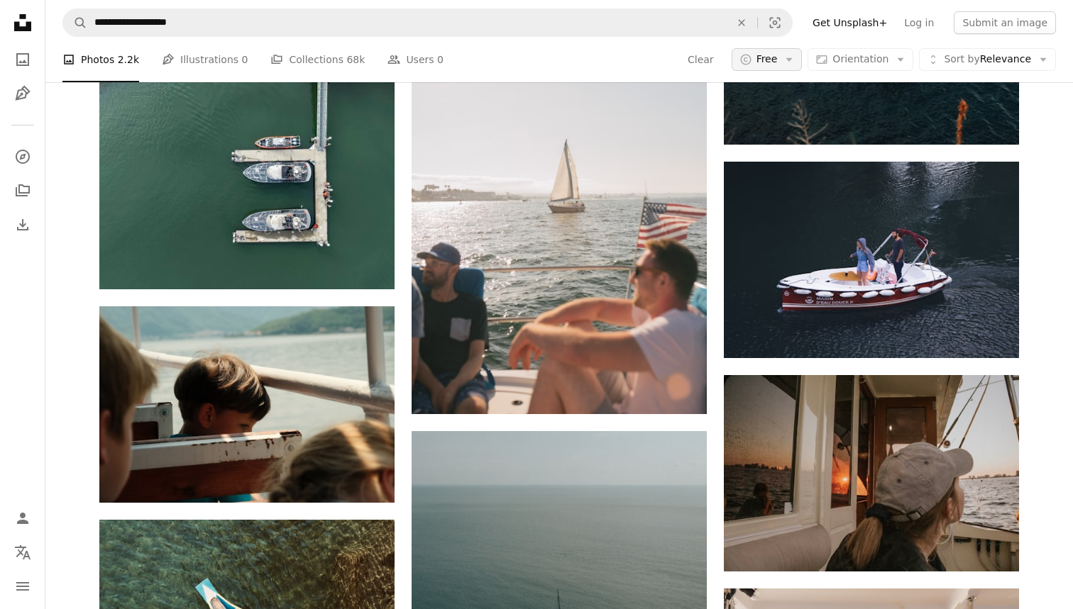
drag, startPoint x: 1058, startPoint y: 217, endPoint x: 787, endPoint y: 55, distance: 315.9
click at [787, 55] on button "A copyright icon © Free Arrow down" at bounding box center [766, 59] width 71 height 23
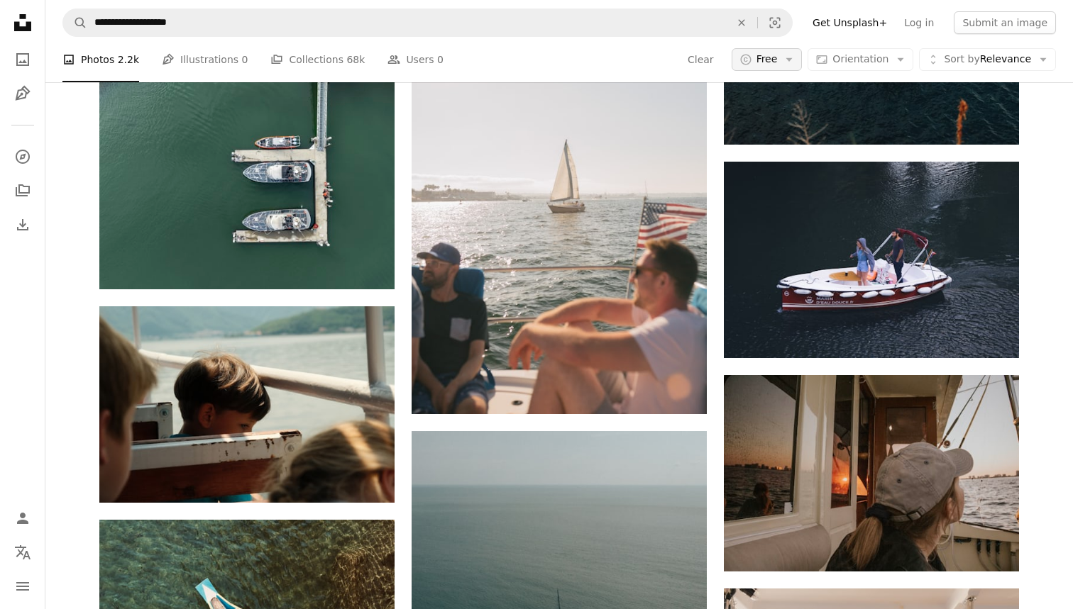
click at [21, 582] on icon "Menu" at bounding box center [22, 586] width 13 height 9
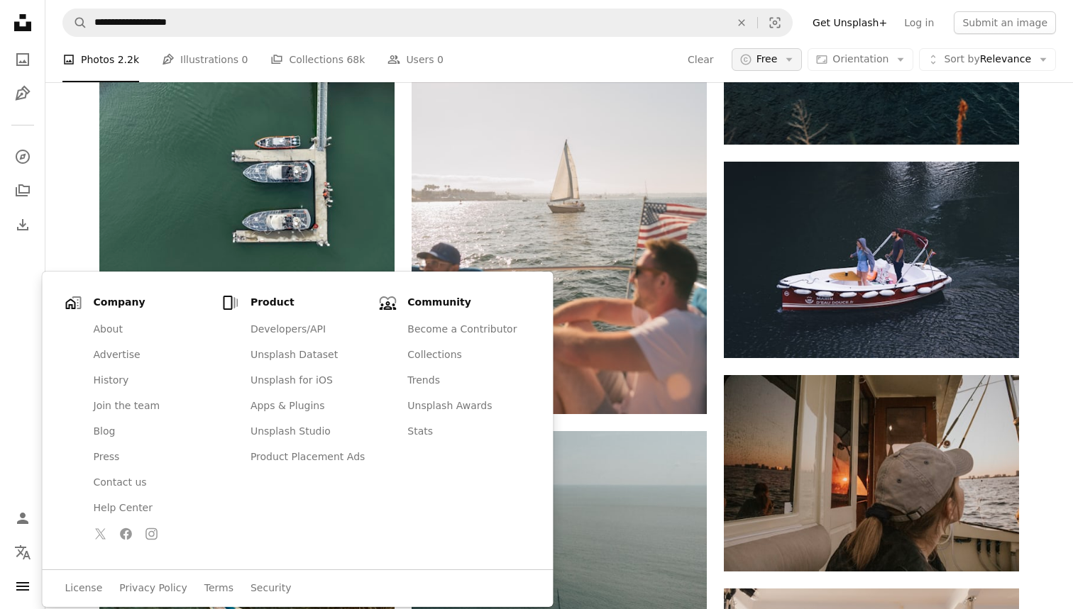
click at [110, 331] on link "About" at bounding box center [150, 330] width 131 height 26
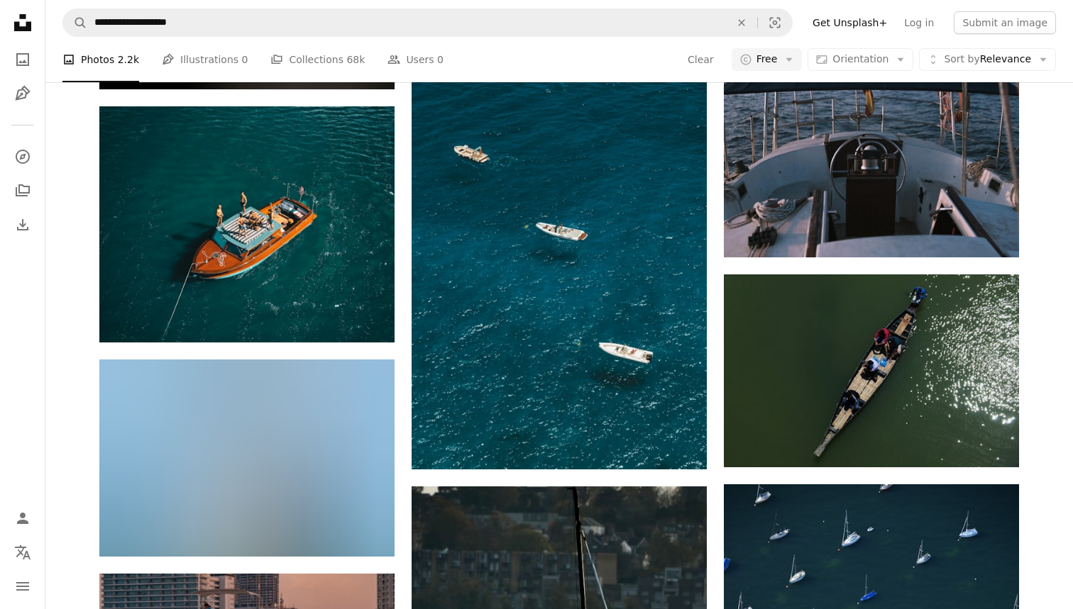
scroll to position [33780, 0]
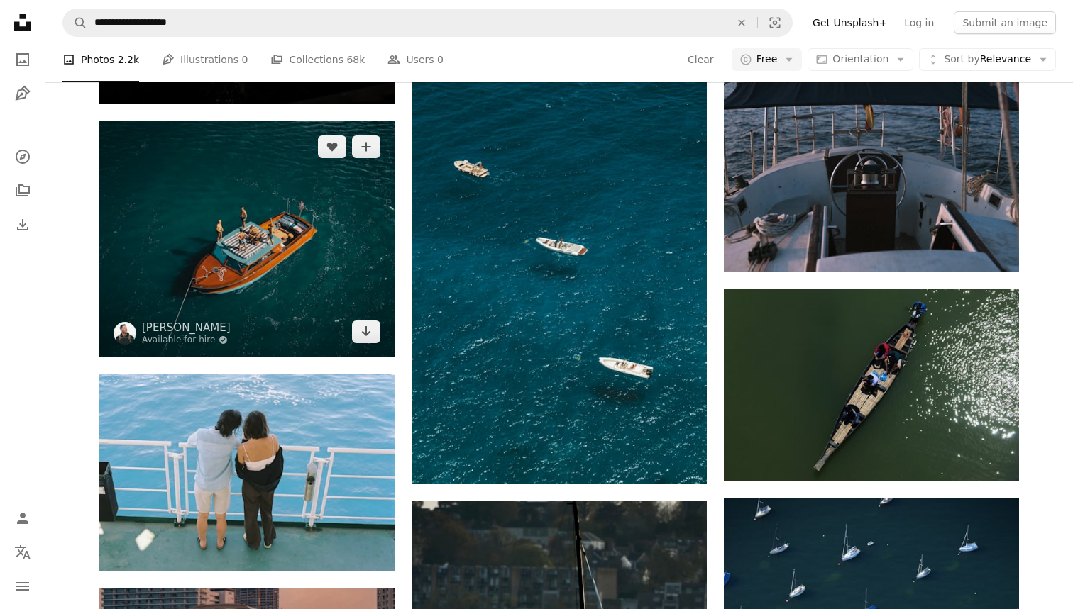
click at [365, 330] on icon "Download" at bounding box center [366, 331] width 9 height 10
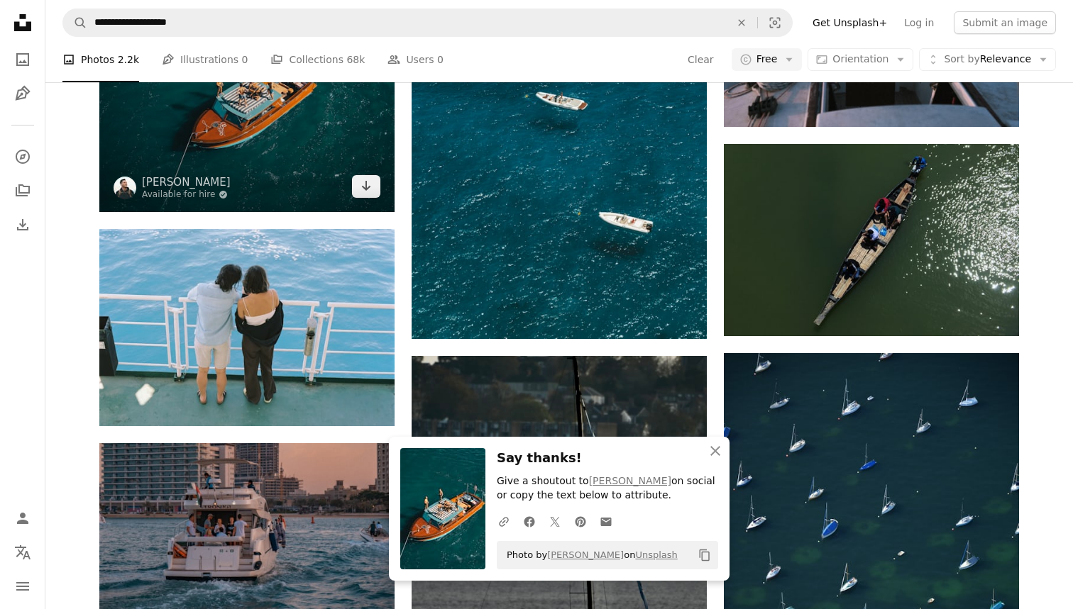
scroll to position [33963, 0]
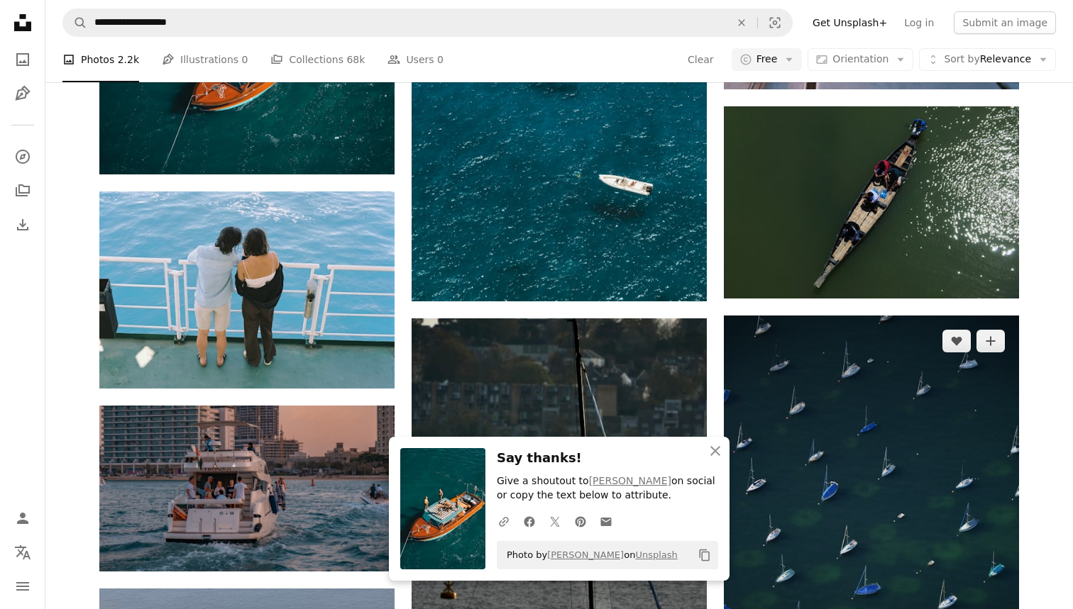
click at [716, 453] on icon "button" at bounding box center [715, 451] width 10 height 10
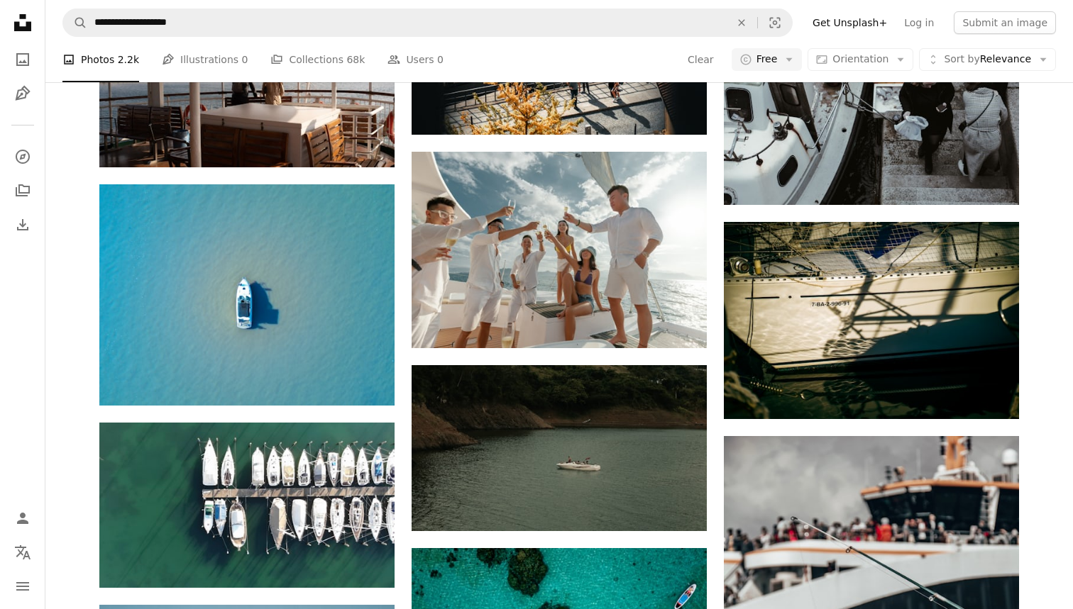
scroll to position [42924, 0]
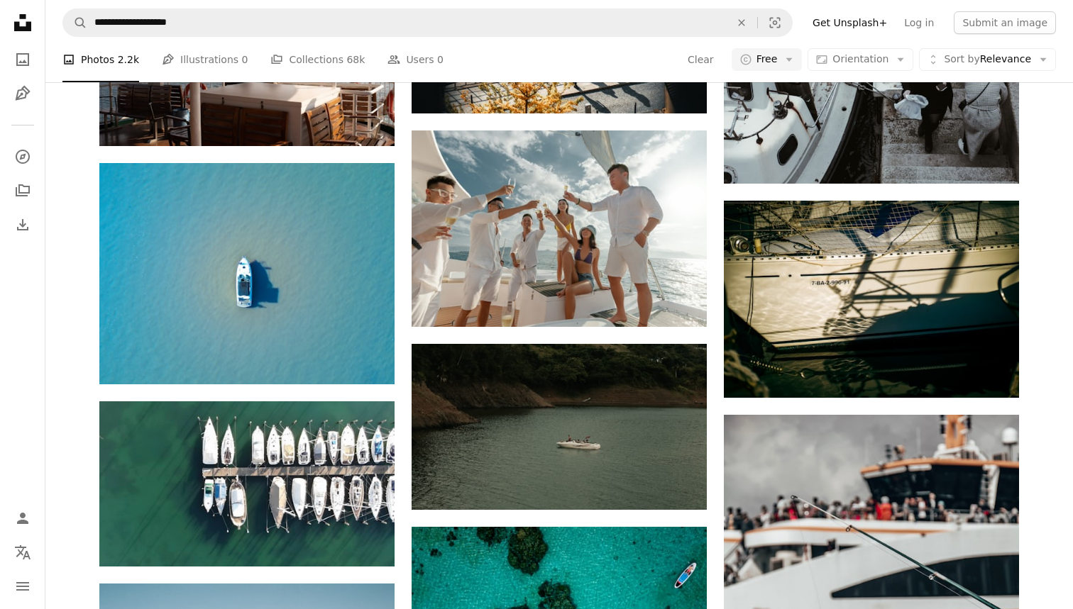
click at [672, 167] on div "A heart A plus sign [PERSON_NAME] Available for hire A checkmark inside of a ci…" at bounding box center [558, 229] width 295 height 196
click at [680, 300] on icon "Arrow pointing down" at bounding box center [677, 300] width 11 height 17
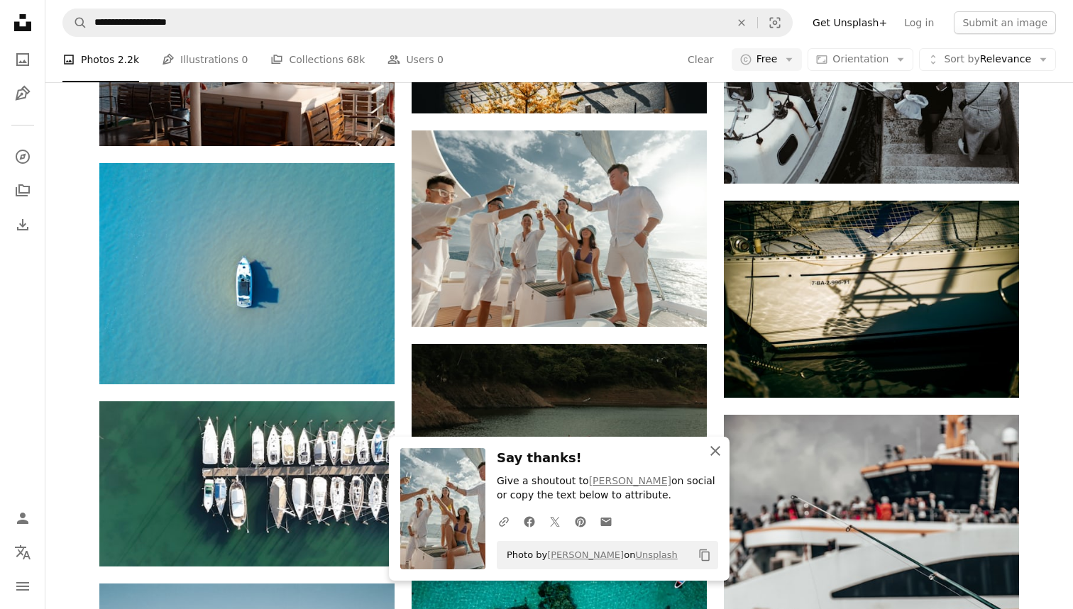
drag, startPoint x: 1029, startPoint y: 226, endPoint x: 714, endPoint y: 449, distance: 385.8
click at [714, 449] on icon "An X shape" at bounding box center [715, 451] width 17 height 17
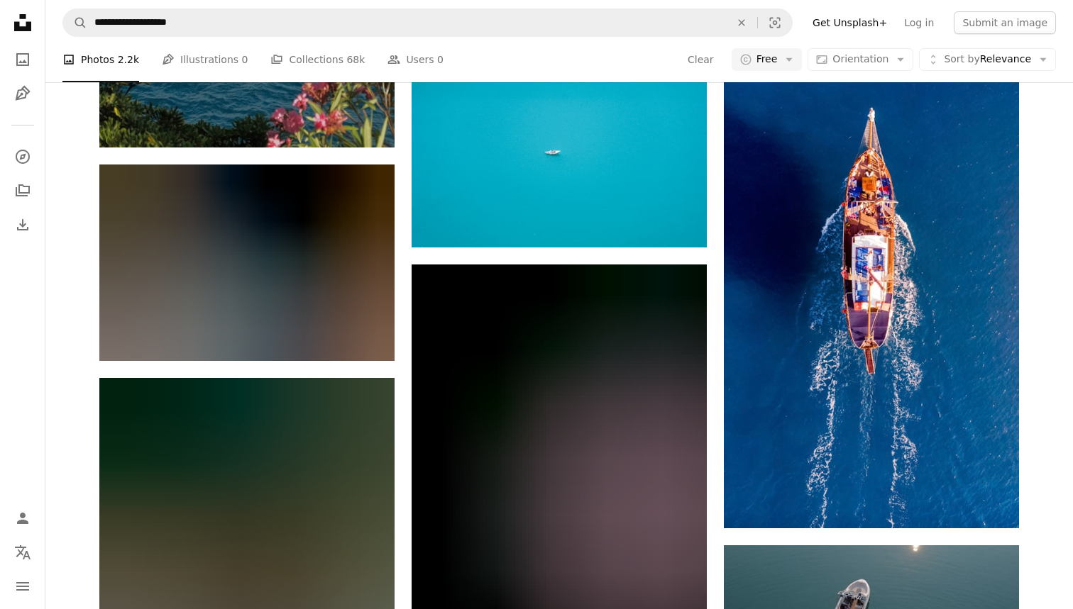
scroll to position [50398, 0]
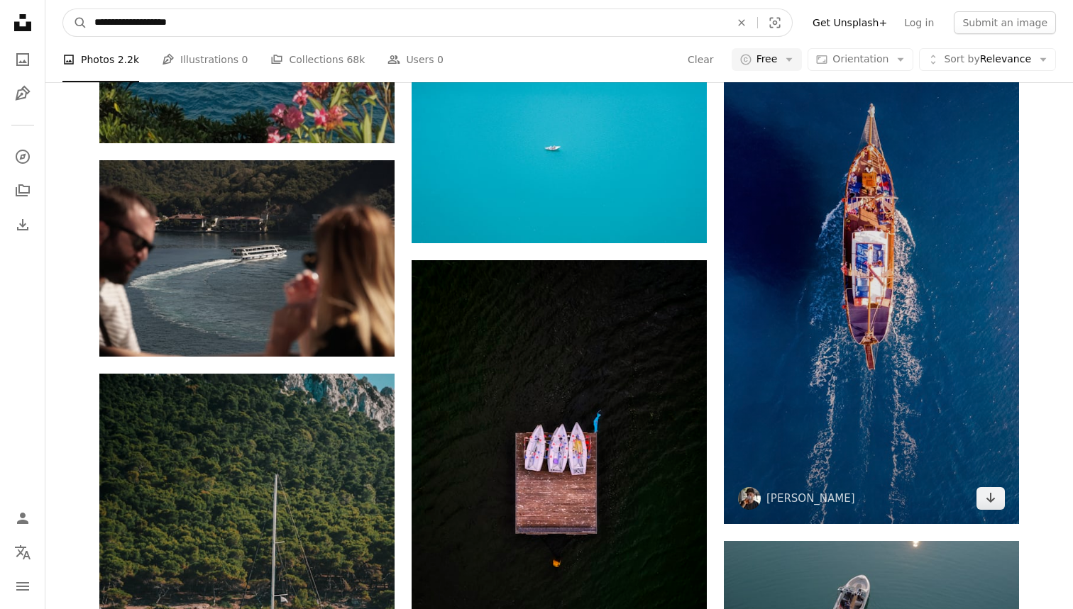
click at [196, 13] on input "**********" at bounding box center [406, 22] width 638 height 27
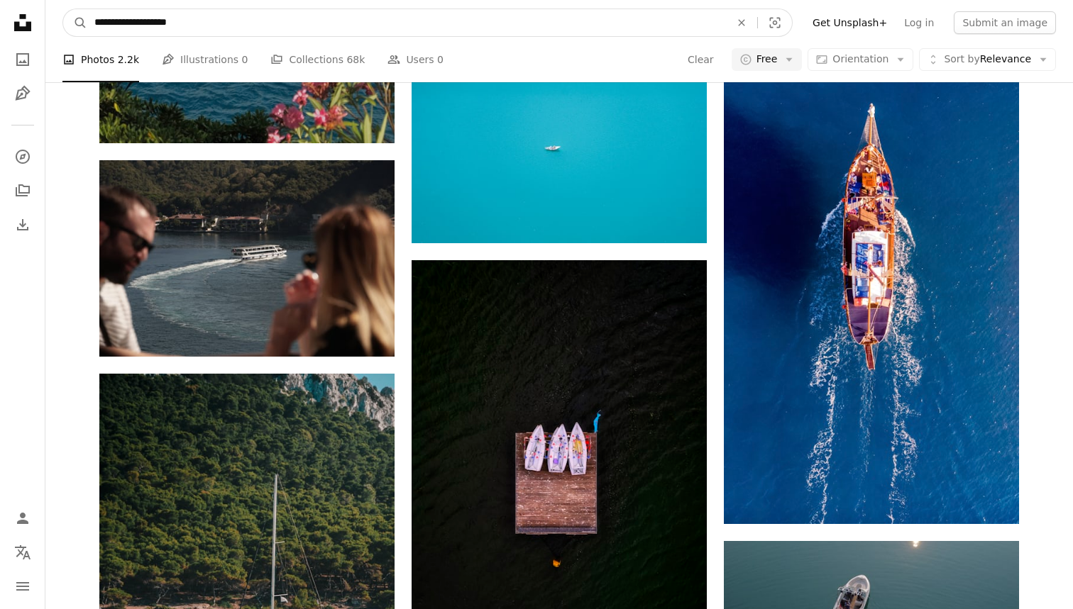
drag, startPoint x: 903, startPoint y: 347, endPoint x: 0, endPoint y: 14, distance: 962.3
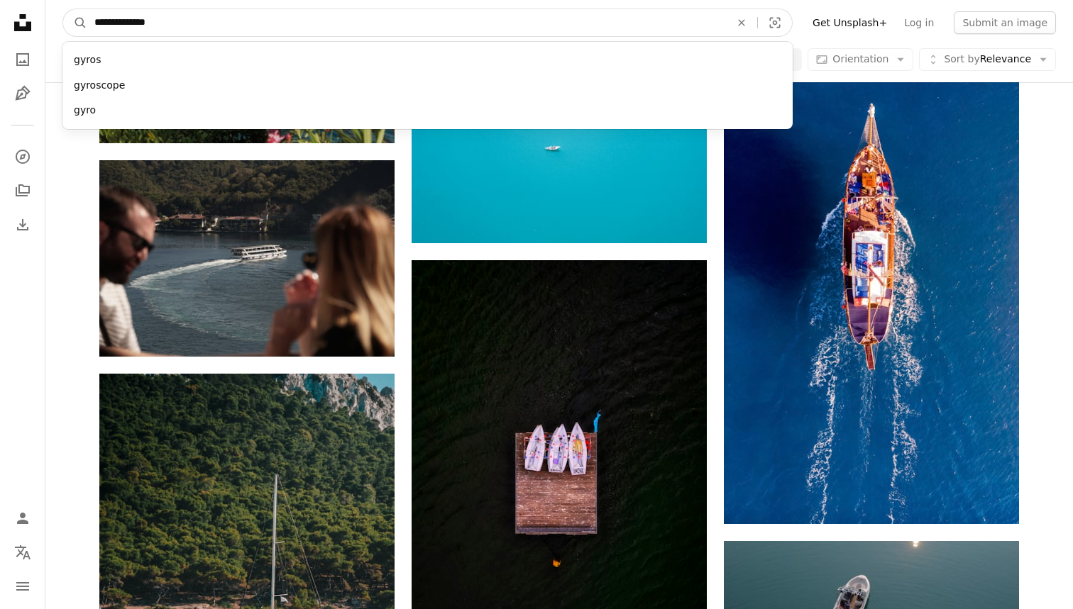
type input "**********"
click at [75, 23] on button "A magnifying glass" at bounding box center [75, 22] width 24 height 27
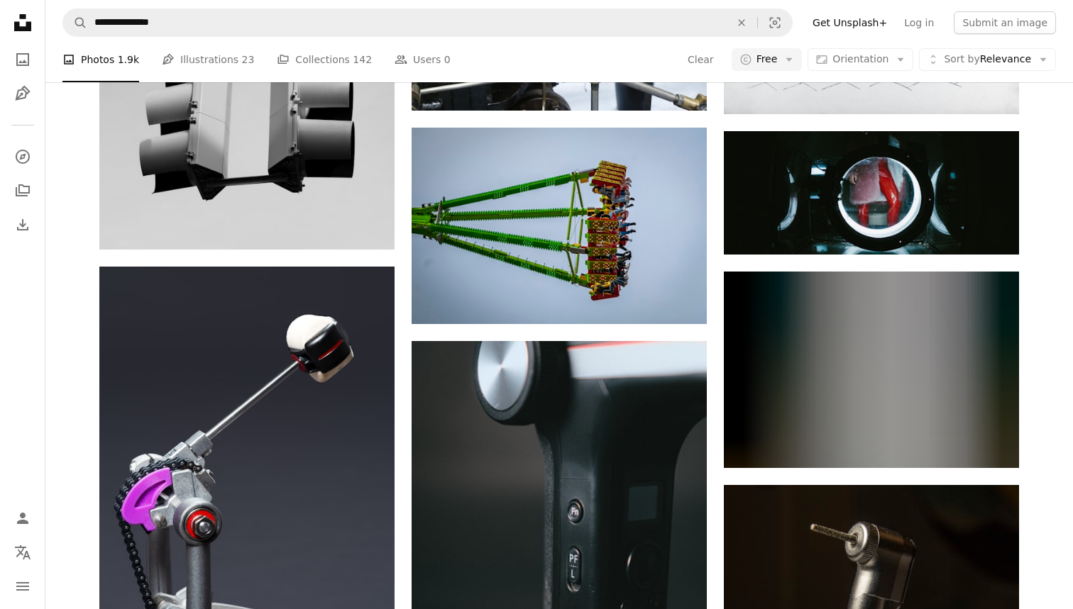
scroll to position [1092, 0]
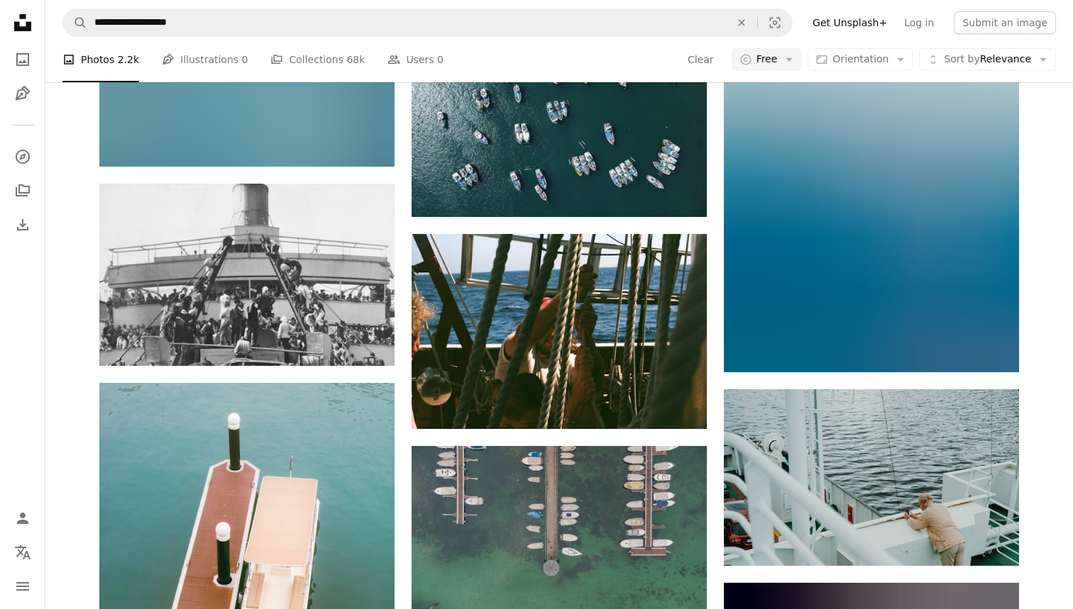
scroll to position [53610, 0]
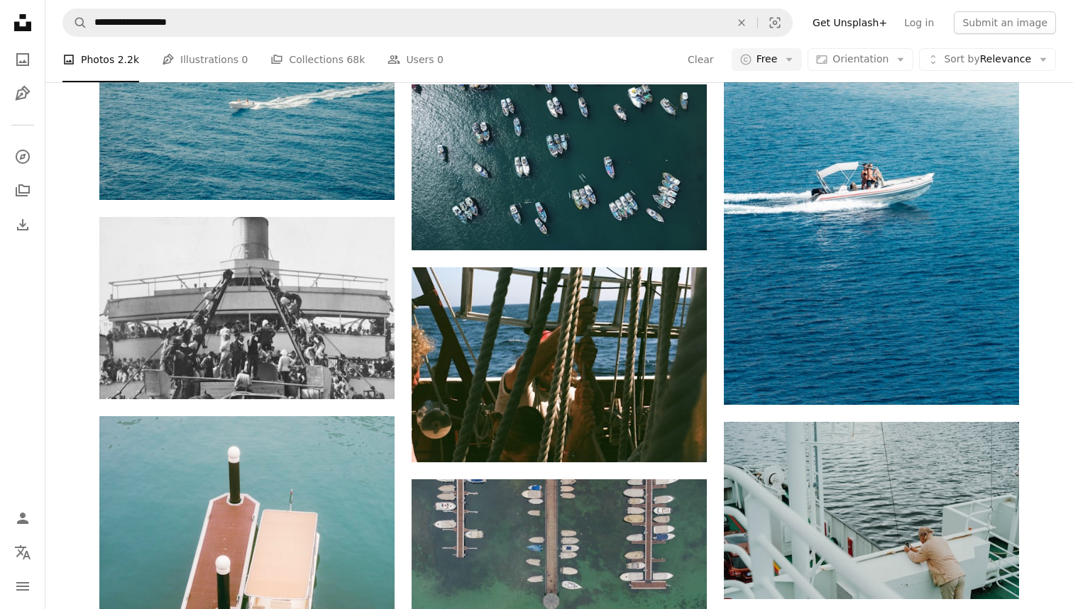
click at [279, 300] on img at bounding box center [246, 308] width 295 height 182
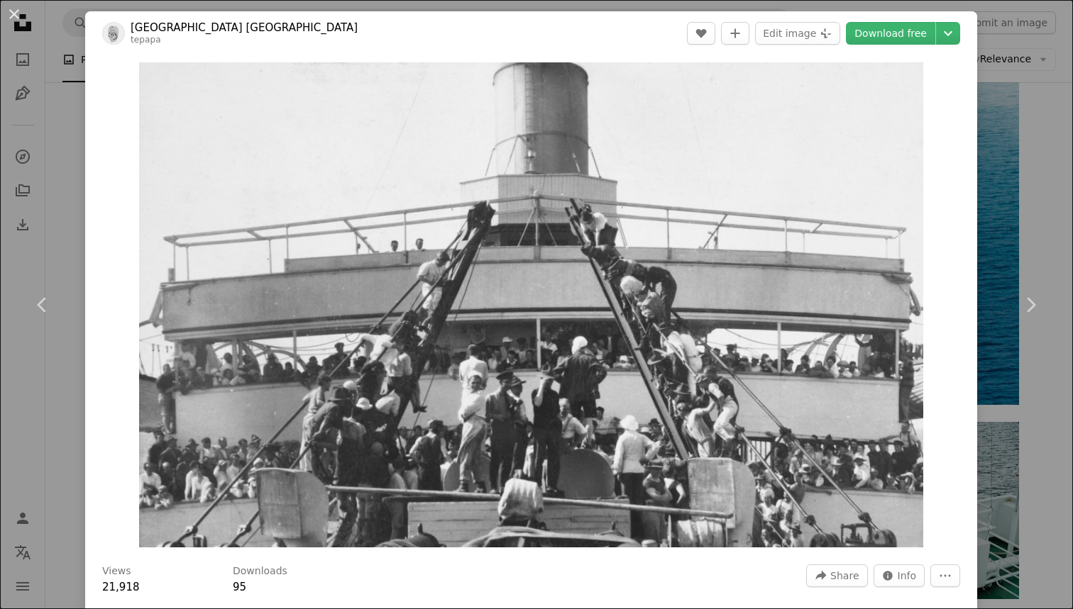
click at [909, 35] on link "Download free" at bounding box center [890, 33] width 89 height 23
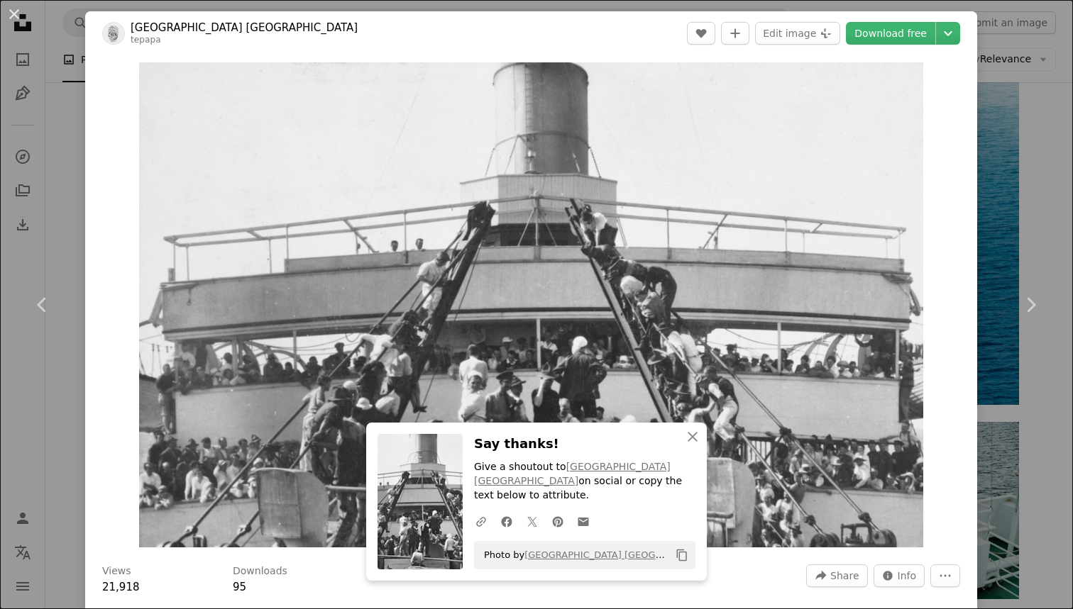
drag, startPoint x: 930, startPoint y: 223, endPoint x: 1056, endPoint y: 195, distance: 128.6
click at [1056, 195] on div "An X shape Chevron left Chevron right Museum of [GEOGRAPHIC_DATA] Te Papa Tonga…" at bounding box center [536, 304] width 1073 height 609
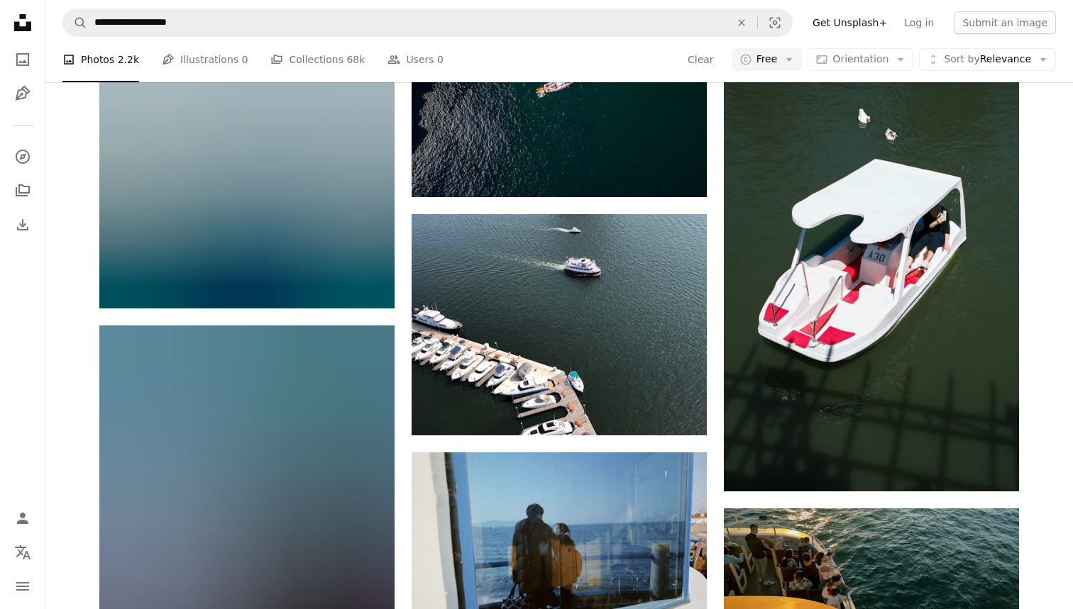
scroll to position [59907, 0]
